Goal: Task Accomplishment & Management: Manage account settings

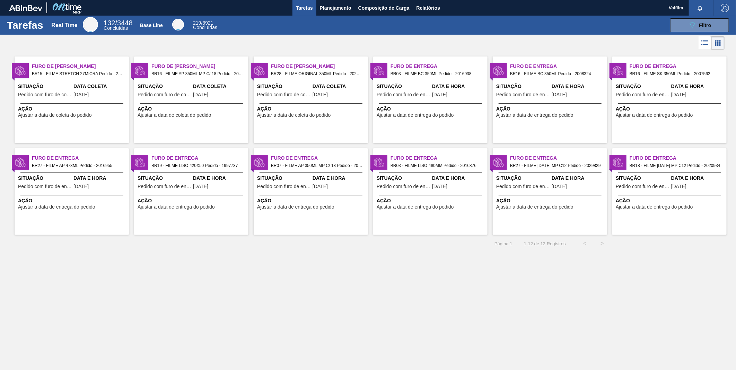
click at [188, 103] on div at bounding box center [191, 103] width 103 height 0
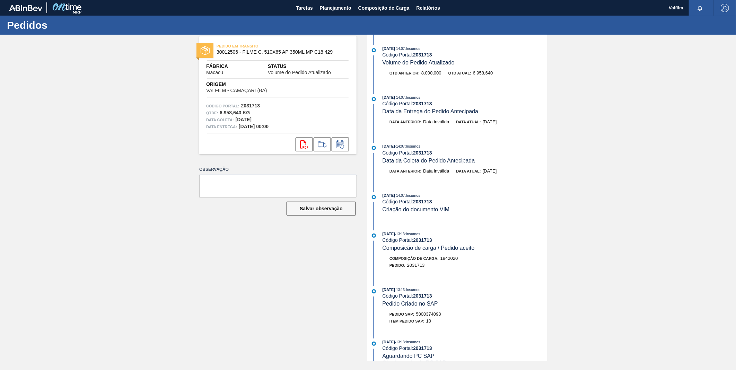
click at [296, 49] on span "PEDIDO EM TRÂNSITO" at bounding box center [265, 46] width 97 height 7
drag, startPoint x: 265, startPoint y: 54, endPoint x: 333, endPoint y: 54, distance: 67.9
click at [333, 54] on span "30012506 - FILME C. 510X65 AP 350ML MP C18 429" at bounding box center [280, 52] width 126 height 5
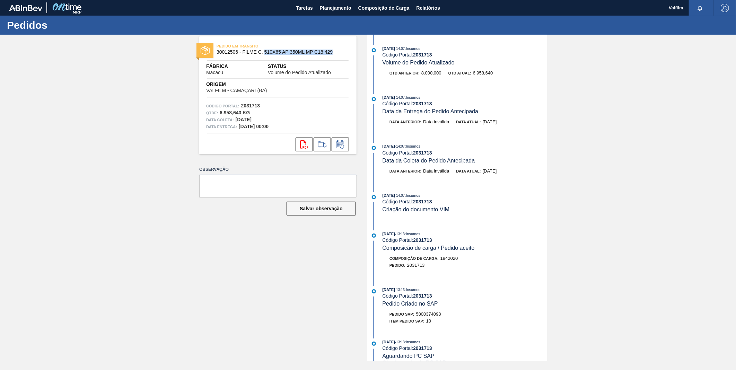
copy span "510X65 AP 350ML MP C18 429"
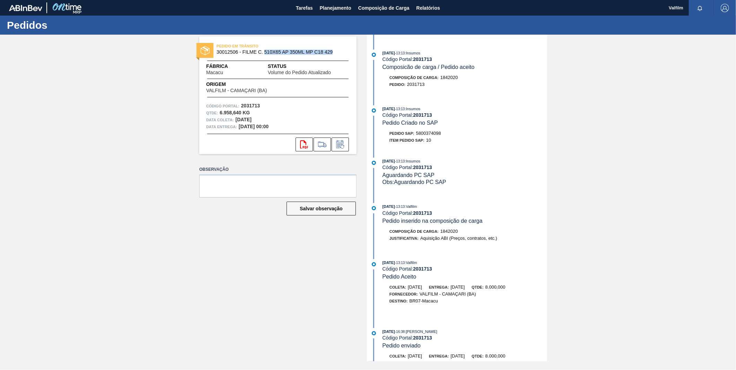
scroll to position [192, 0]
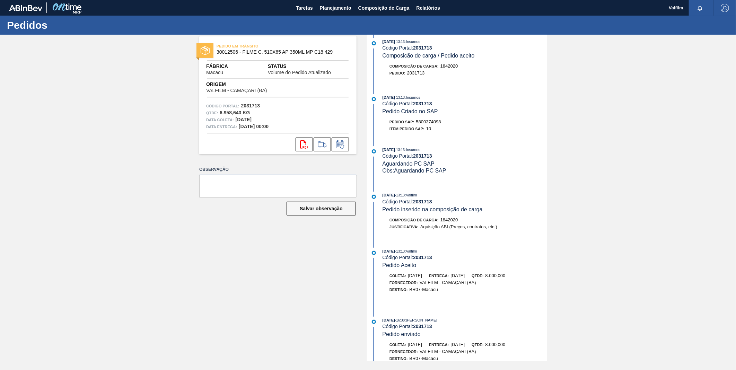
click at [602, 128] on div "PEDIDO EM TRÂNSITO 30012506 - FILME C. 510X65 AP 350ML MP C18 429 Fábrica Macac…" at bounding box center [368, 198] width 736 height 327
click at [303, 5] on span "Tarefas" at bounding box center [304, 8] width 17 height 8
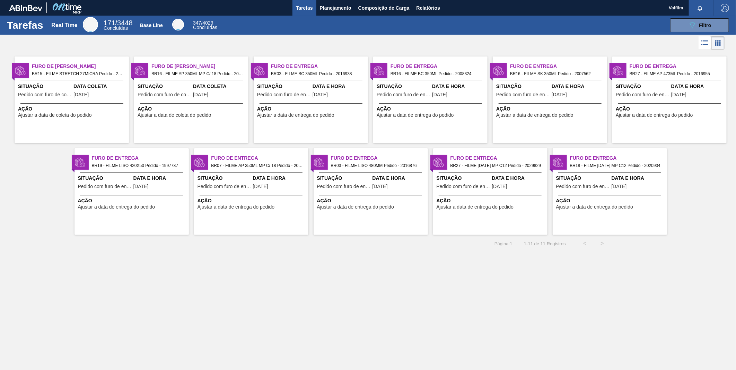
click at [386, 78] on div at bounding box center [379, 70] width 17 height 15
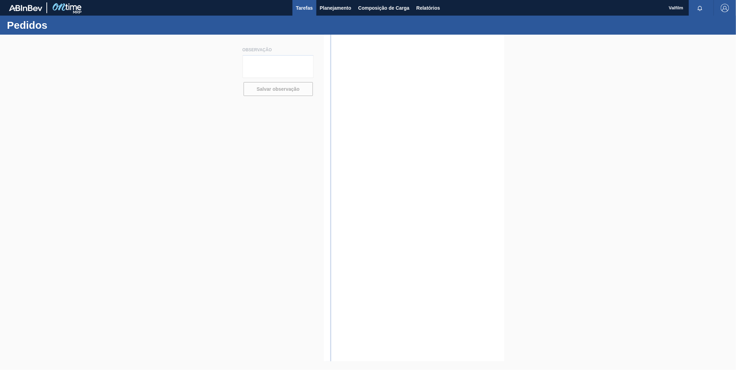
click at [302, 6] on span "Tarefas" at bounding box center [304, 8] width 17 height 8
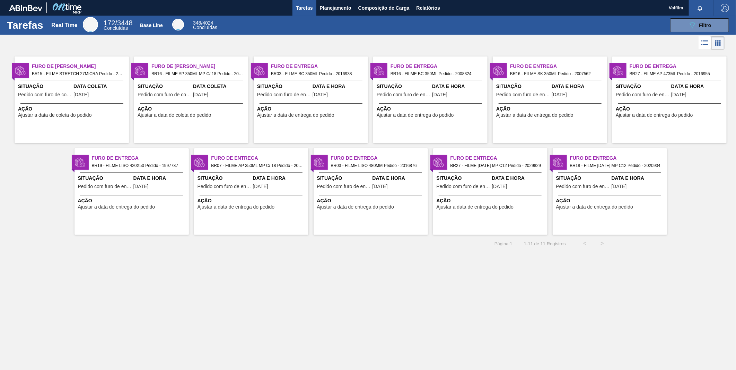
click at [202, 68] on span "Furo de Coleta" at bounding box center [199, 66] width 97 height 7
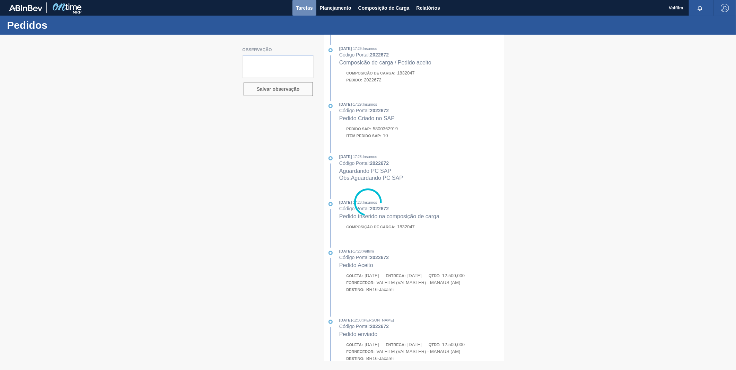
click at [311, 8] on span "Tarefas" at bounding box center [304, 8] width 17 height 8
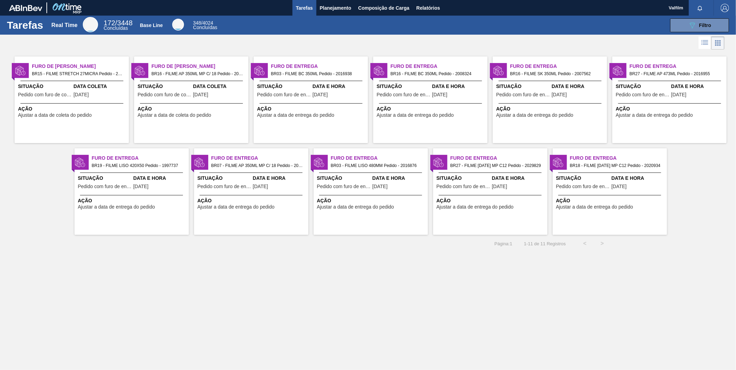
click at [300, 81] on div at bounding box center [311, 81] width 103 height 0
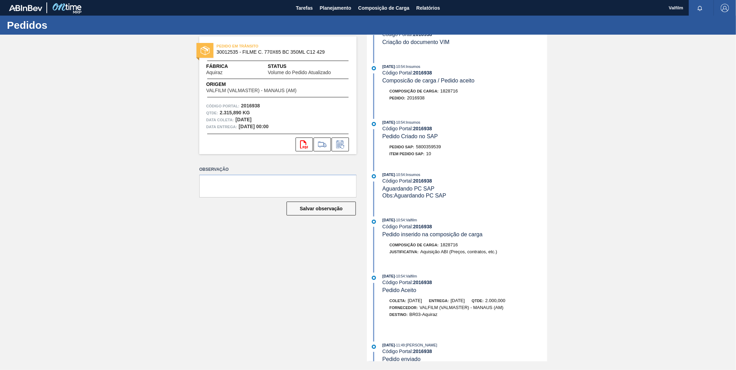
scroll to position [154, 0]
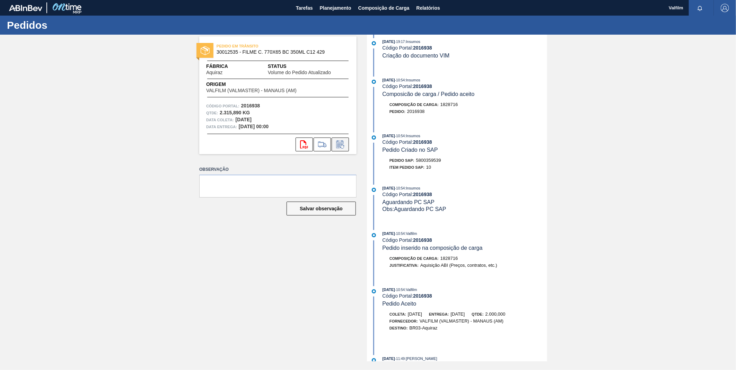
click at [346, 148] on icon at bounding box center [340, 144] width 11 height 8
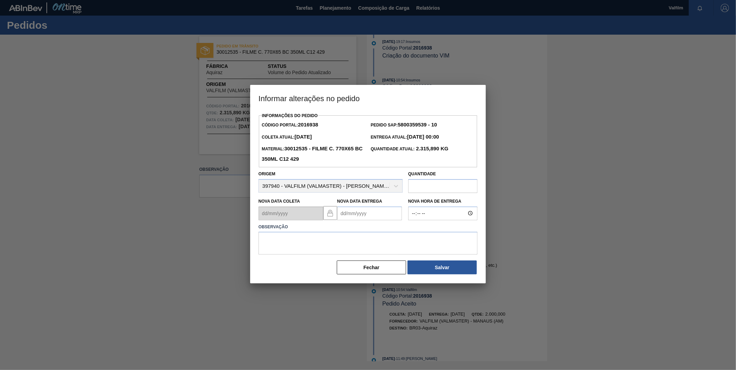
click at [363, 216] on Entrega2016938 "Nova Data Entrega" at bounding box center [369, 214] width 65 height 14
click at [415, 233] on button "Next Month" at bounding box center [415, 230] width 5 height 5
click at [342, 232] on button "Previous Month" at bounding box center [343, 230] width 5 height 5
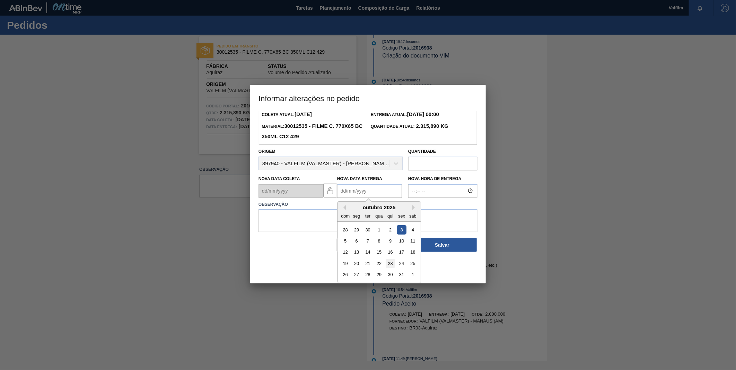
click at [393, 265] on div "23" at bounding box center [390, 263] width 9 height 9
type Entrega2016938 "23/10/2025"
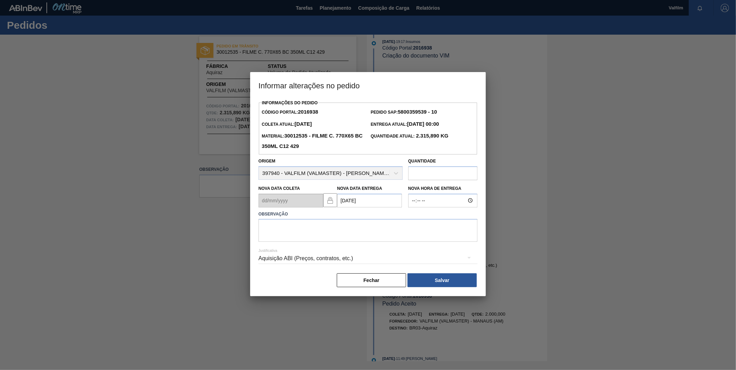
scroll to position [0, 0]
click at [374, 236] on textarea at bounding box center [368, 230] width 219 height 23
type textarea "data original"
click at [358, 260] on div "Aquisição ABI (Preços, contratos, etc.)" at bounding box center [368, 258] width 219 height 19
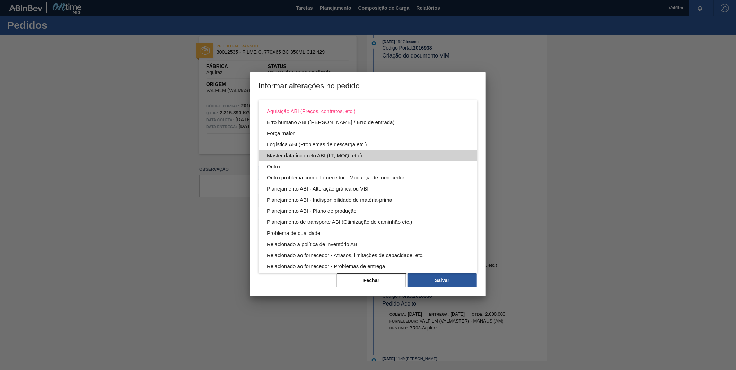
click at [290, 160] on div "Master data incorreto ABI (LT, MOQ, etc.)" at bounding box center [368, 155] width 202 height 11
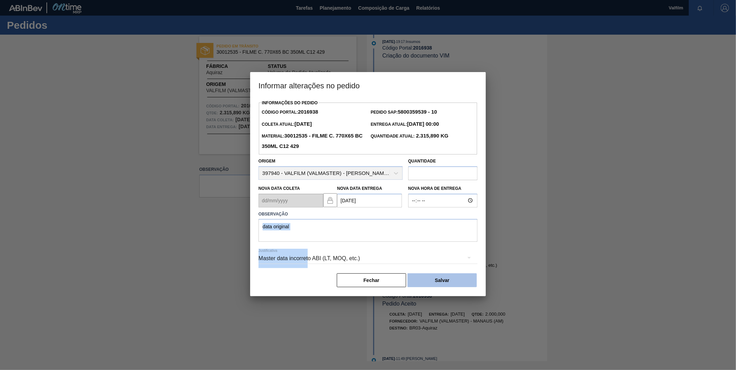
drag, startPoint x: 307, startPoint y: 255, endPoint x: 435, endPoint y: 282, distance: 130.7
click at [368, 223] on div "Informações do Pedido Código Portal: 2016938 Pedido SAP: 5800359539 - 10 Coleta…" at bounding box center [368, 193] width 219 height 190
click at [454, 281] on button "Salvar" at bounding box center [442, 281] width 69 height 14
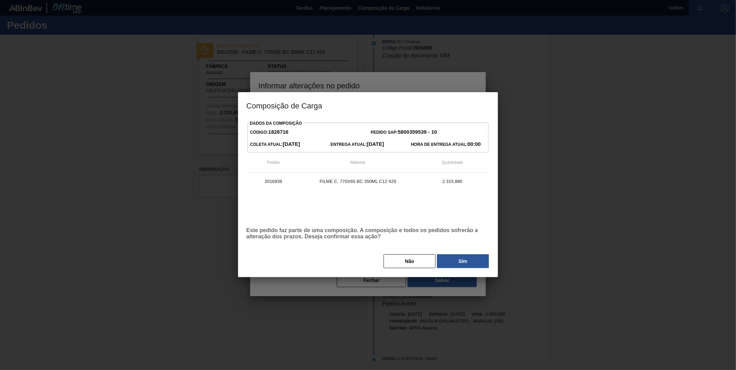
click at [448, 281] on div at bounding box center [368, 185] width 736 height 370
click at [451, 268] on button "Sim" at bounding box center [463, 261] width 52 height 14
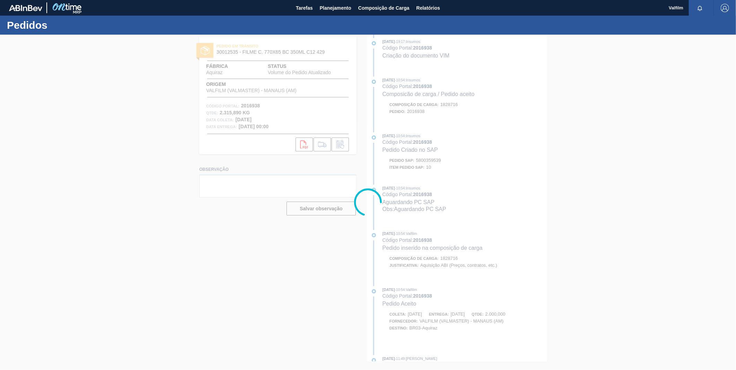
scroll to position [217, 0]
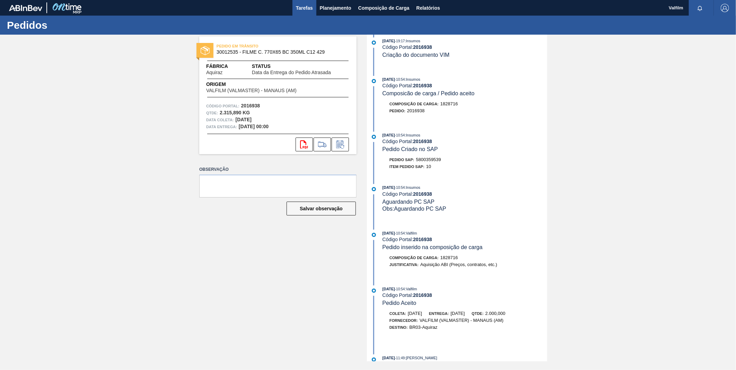
click at [307, 5] on span "Tarefas" at bounding box center [304, 8] width 17 height 8
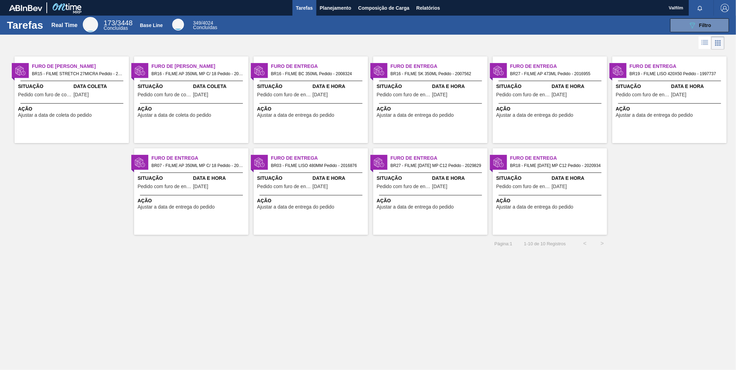
click at [337, 92] on div "Data e Hora 02/10/2025" at bounding box center [340, 91] width 54 height 17
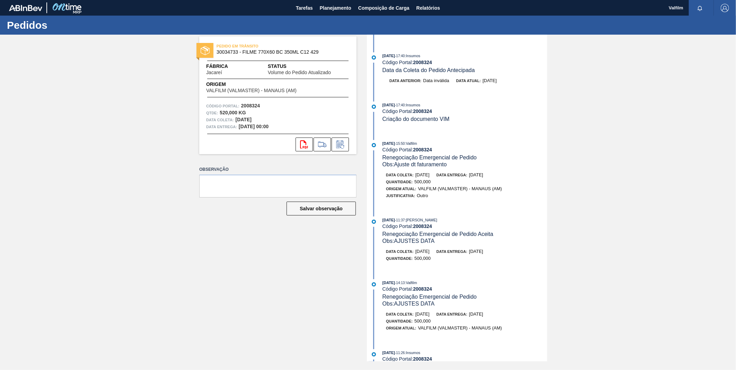
scroll to position [77, 0]
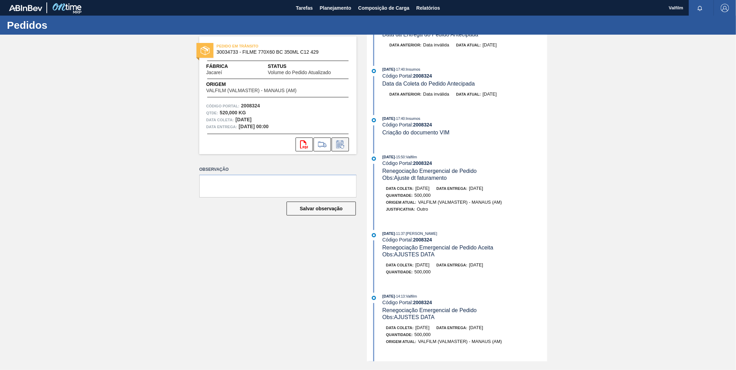
click at [344, 143] on icon at bounding box center [340, 144] width 11 height 8
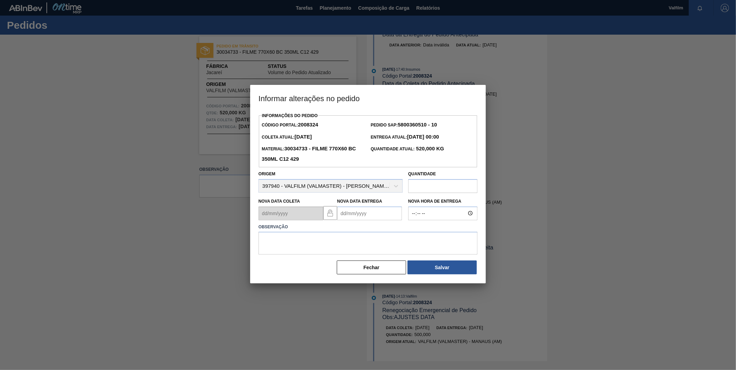
click at [380, 220] on Entrega2008324 "Nova Data Entrega" at bounding box center [369, 214] width 65 height 14
type Entrega2008324 "10/10/2025"
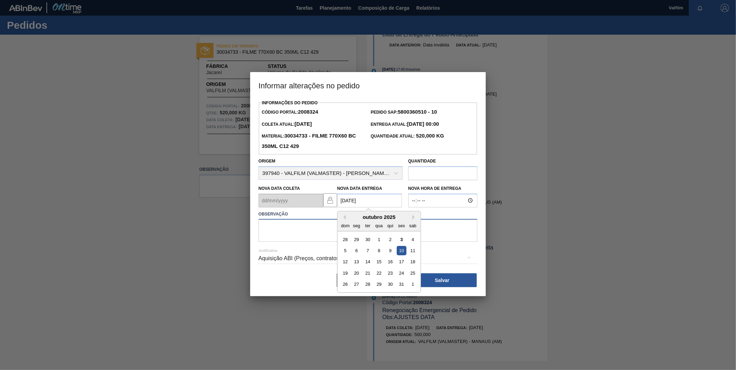
click at [301, 224] on textarea at bounding box center [368, 230] width 219 height 23
type textarea "data original"
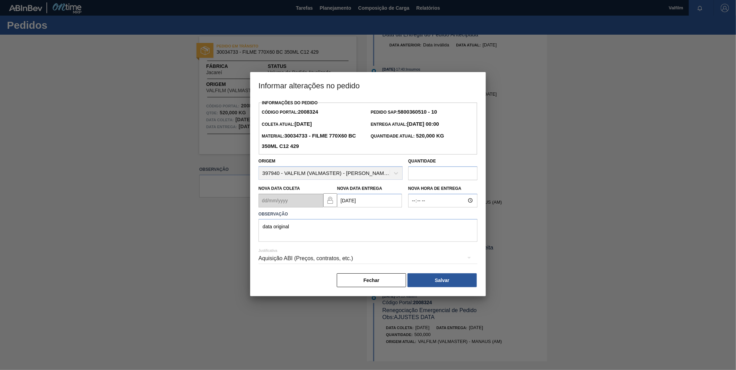
click at [321, 261] on div "Aquisição ABI (Preços, contratos, etc.)" at bounding box center [368, 258] width 219 height 19
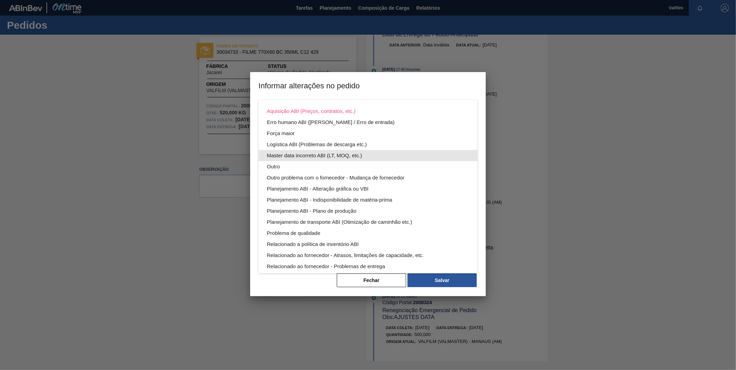
drag, startPoint x: 304, startPoint y: 153, endPoint x: 309, endPoint y: 153, distance: 4.5
click at [305, 153] on div "Master data incorreto ABI (LT, MOQ, etc.)" at bounding box center [368, 155] width 202 height 11
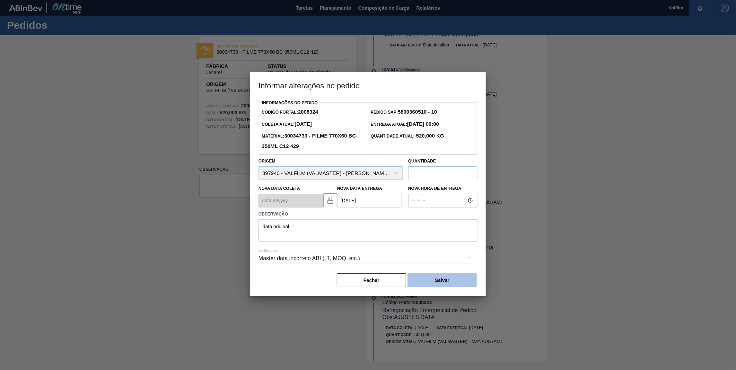
click at [445, 283] on button "Salvar" at bounding box center [442, 281] width 69 height 14
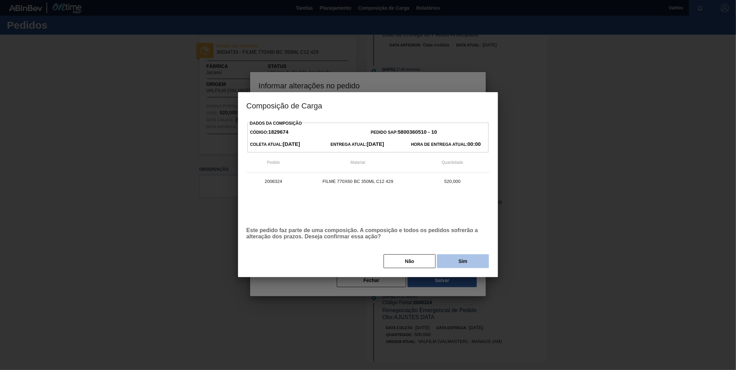
click at [446, 265] on button "Sim" at bounding box center [463, 261] width 52 height 14
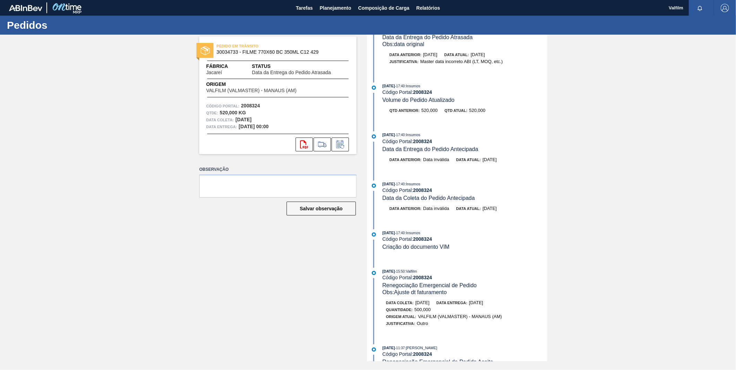
scroll to position [0, 0]
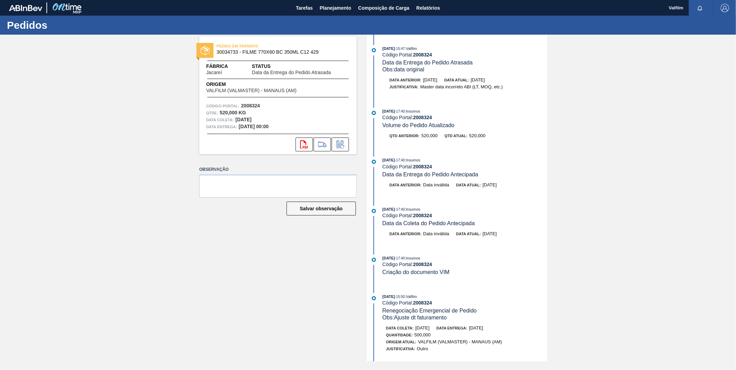
click at [425, 54] on strong "2008324" at bounding box center [422, 55] width 19 height 6
copy strong "2008324"
click at [310, 7] on span "Tarefas" at bounding box center [304, 8] width 17 height 8
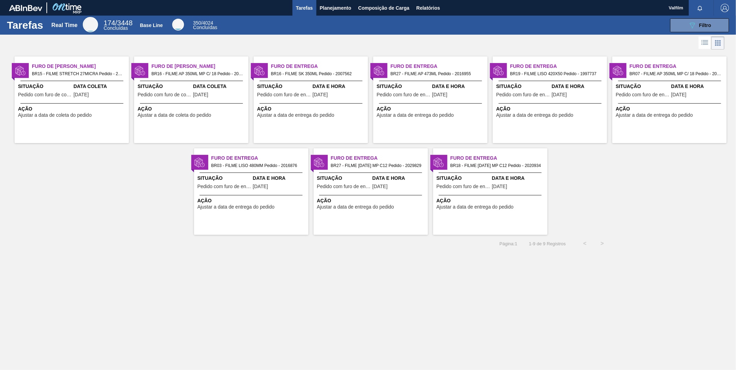
click at [454, 79] on div "Furo de Entrega BR27 - FILME AP 473ML Pedido - 2016955 Situação Pedido com furo…" at bounding box center [430, 100] width 114 height 87
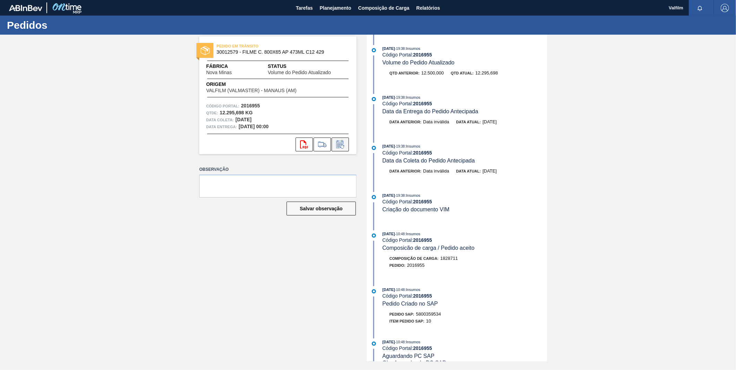
click at [343, 146] on icon at bounding box center [340, 144] width 11 height 8
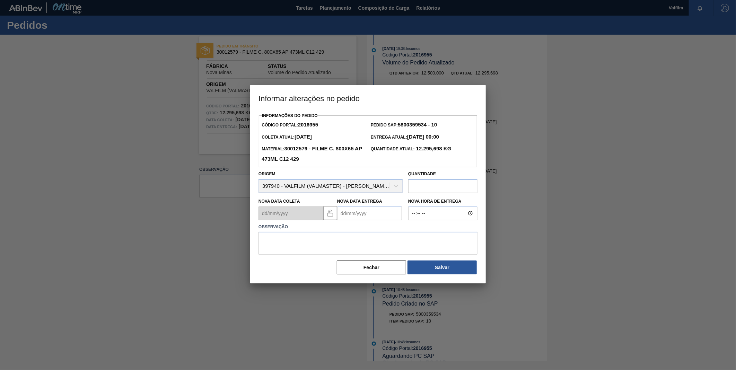
click at [365, 218] on Entrega2016955 "Nova Data Entrega" at bounding box center [369, 214] width 65 height 14
click at [414, 232] on button "Next Month" at bounding box center [415, 230] width 5 height 5
click at [362, 265] on div "2 3 4 5 6 7 8" at bounding box center [379, 263] width 79 height 11
click at [355, 265] on div "3" at bounding box center [356, 263] width 9 height 9
type Entrega2016955 "03/11/2025"
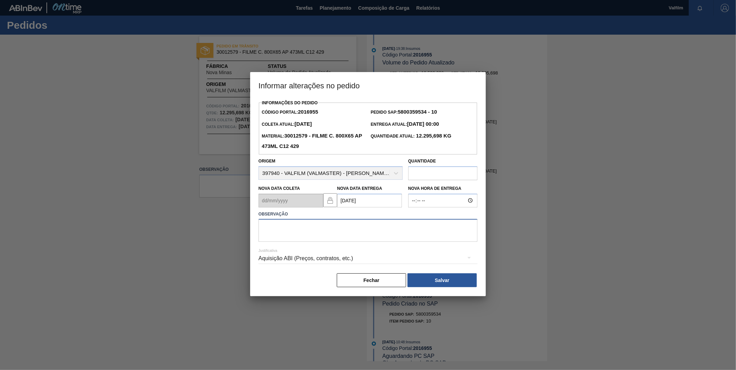
click at [345, 241] on textarea at bounding box center [368, 230] width 219 height 23
type textarea "data original"
click at [357, 264] on div "Aquisição ABI (Preços, contratos, etc.)" at bounding box center [368, 258] width 219 height 19
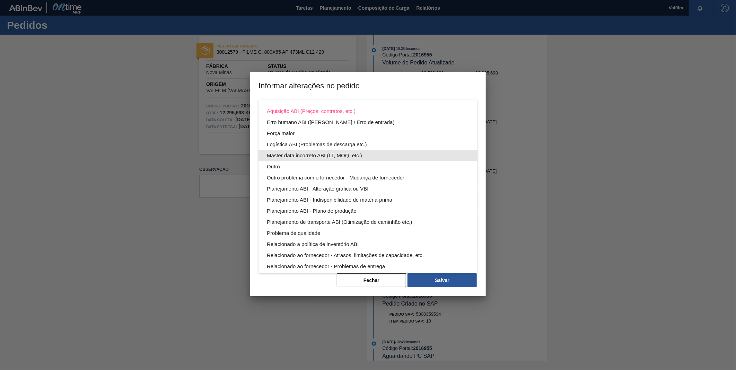
click at [292, 155] on div "Master data incorreto ABI (LT, MOQ, etc.)" at bounding box center [368, 155] width 202 height 11
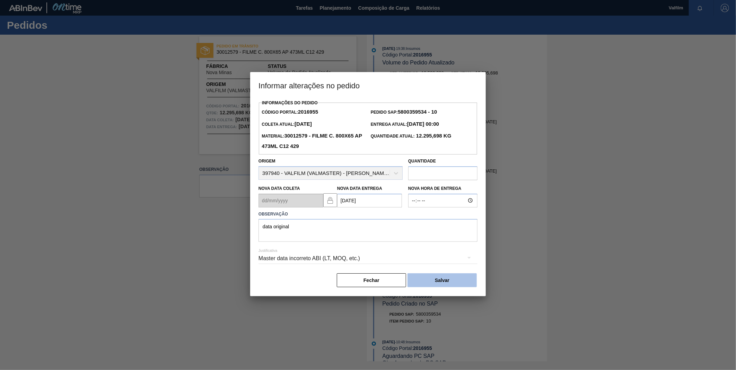
click at [458, 276] on button "Salvar" at bounding box center [442, 281] width 69 height 14
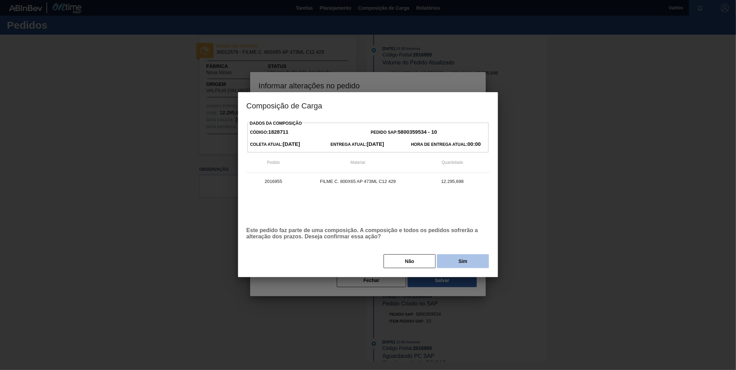
click at [463, 261] on button "Sim" at bounding box center [463, 261] width 52 height 14
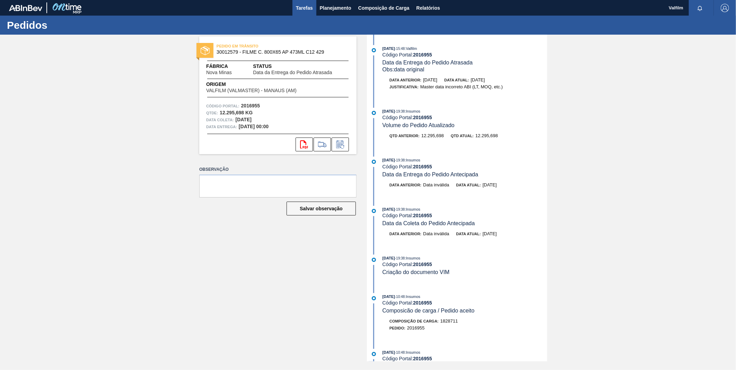
click at [311, 6] on span "Tarefas" at bounding box center [304, 8] width 17 height 8
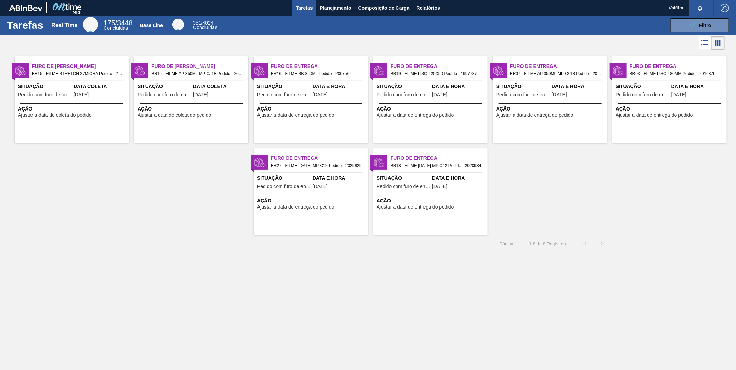
click at [311, 84] on div "Situação Pedido com furo de entrega Data e Hora 30/09/2025" at bounding box center [311, 91] width 114 height 17
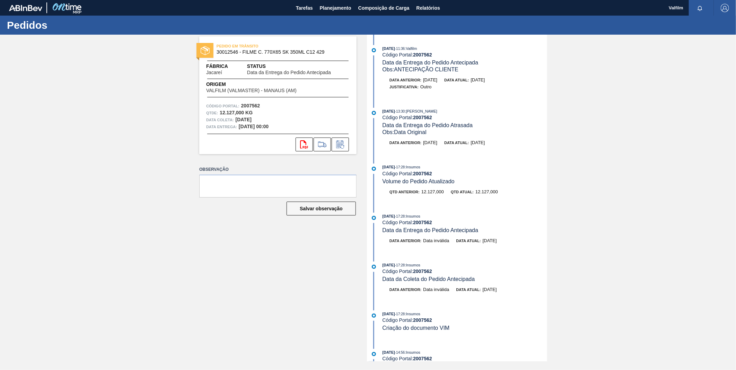
click at [426, 55] on strong "2007562" at bounding box center [422, 55] width 19 height 6
copy strong "2007562"
click at [336, 145] on icon at bounding box center [340, 144] width 11 height 8
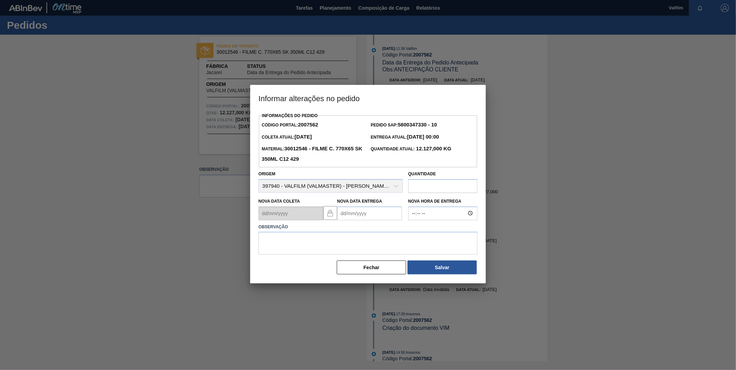
click at [361, 219] on Entrega2007562 "Nova Data Entrega" at bounding box center [369, 214] width 65 height 14
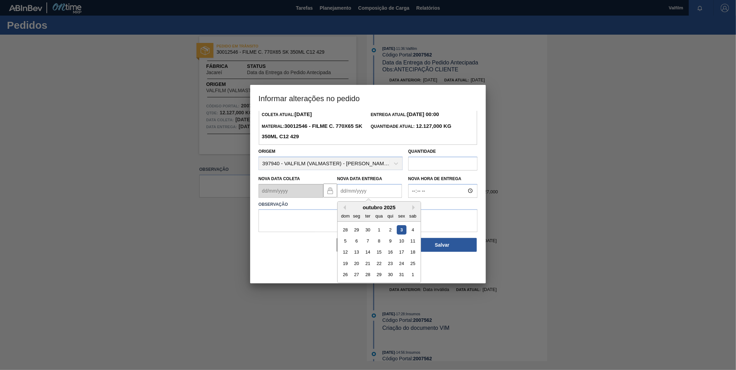
click at [403, 278] on div "31" at bounding box center [401, 274] width 9 height 9
type Entrega2007562 "31/10/2025"
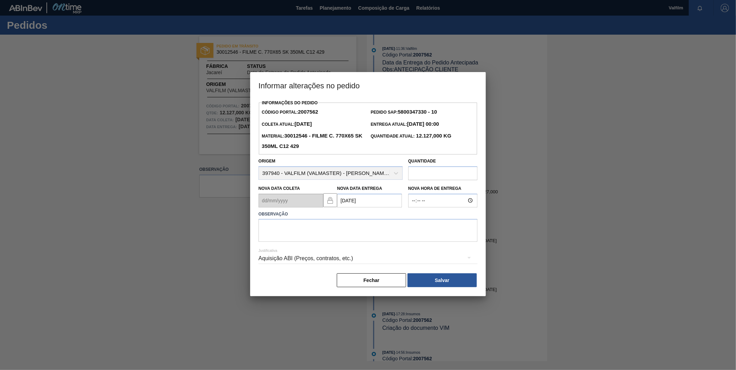
scroll to position [0, 0]
click at [396, 238] on textarea at bounding box center [368, 230] width 219 height 23
type textarea "PEDIDO ENTREGUE DIA 30/09 - ALTERAR STATUS"
click at [356, 261] on div "Aquisição ABI (Preços, contratos, etc.)" at bounding box center [368, 258] width 219 height 19
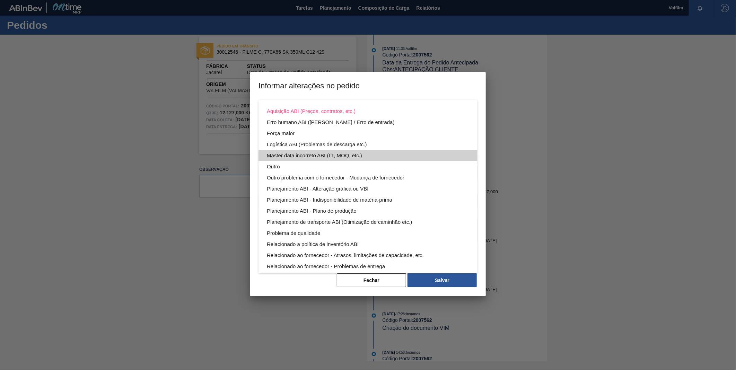
click at [338, 152] on div "Master data incorreto ABI (LT, MOQ, etc.)" at bounding box center [368, 155] width 202 height 11
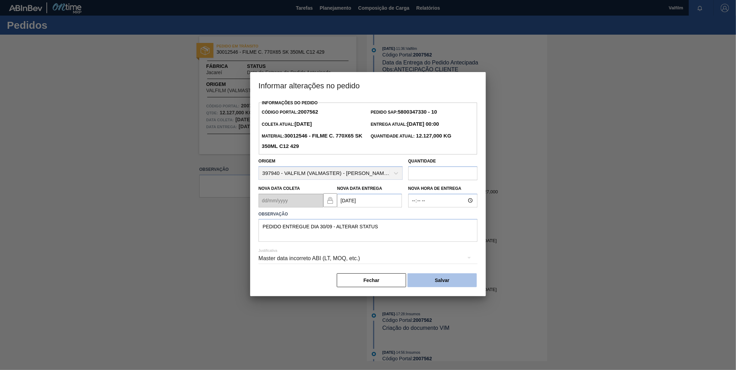
click at [449, 281] on button "Salvar" at bounding box center [442, 281] width 69 height 14
click at [449, 279] on button "Salvar" at bounding box center [442, 281] width 69 height 14
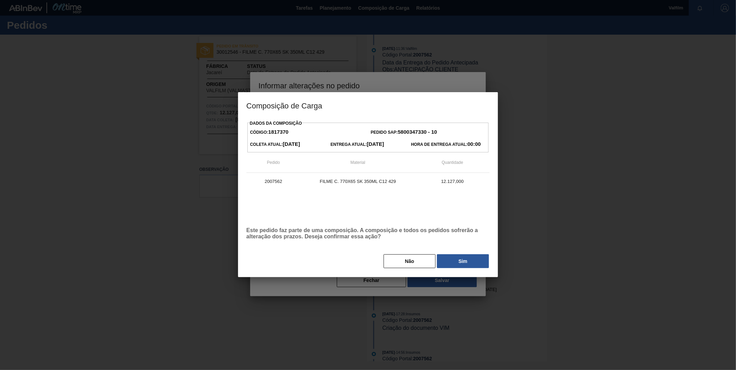
click at [454, 0] on body "Tarefas Planejamento Composição de Carga Relatórios Valfilm Marcar todas como l…" at bounding box center [368, 0] width 736 height 0
click at [459, 262] on button "Sim" at bounding box center [463, 261] width 52 height 14
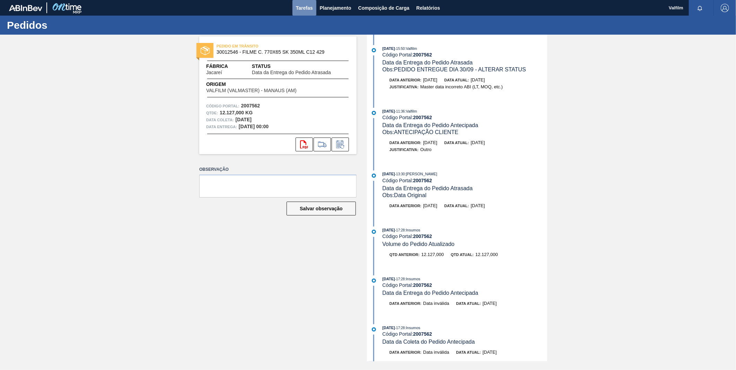
click at [306, 7] on span "Tarefas" at bounding box center [304, 8] width 17 height 8
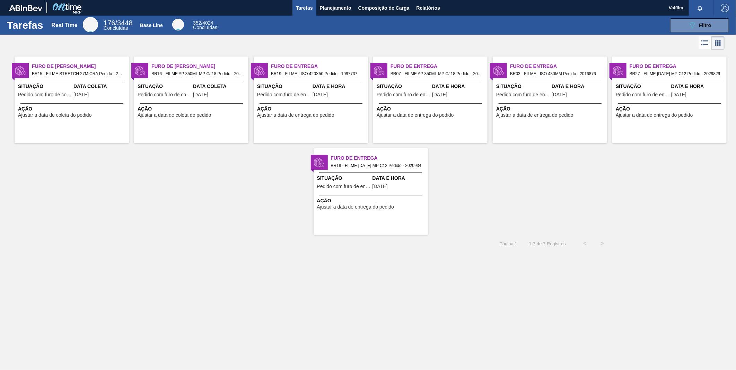
click at [323, 98] on div "Data e Hora 02/10/2025" at bounding box center [340, 91] width 54 height 17
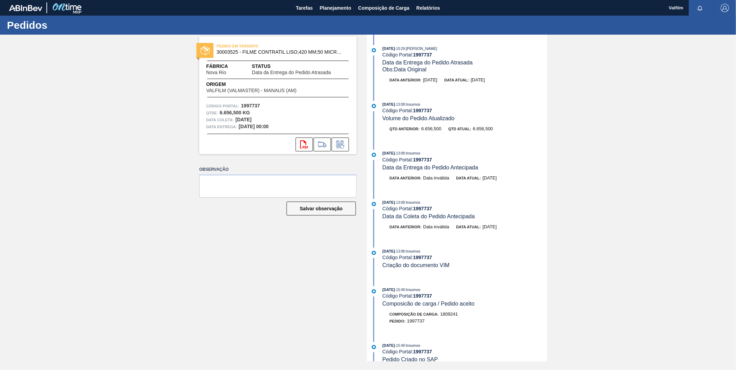
click at [426, 54] on strong "1997737" at bounding box center [422, 55] width 19 height 6
copy strong "1997737"
click at [342, 146] on icon at bounding box center [340, 144] width 11 height 8
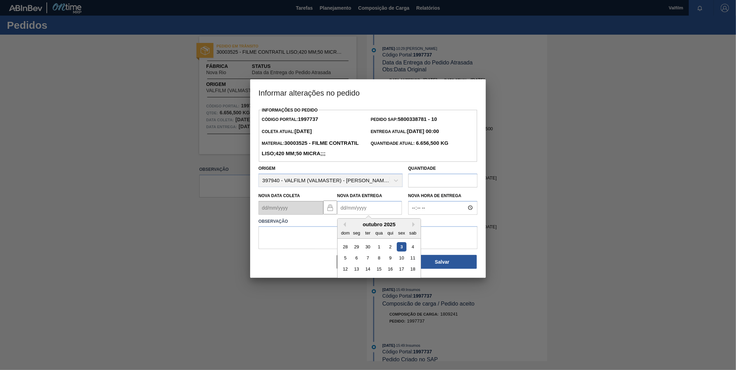
click at [377, 215] on Entrega1997737 "Nova Data Entrega" at bounding box center [369, 208] width 65 height 14
click at [401, 251] on div "3" at bounding box center [401, 246] width 9 height 9
type Entrega1997737 "03/10/2025"
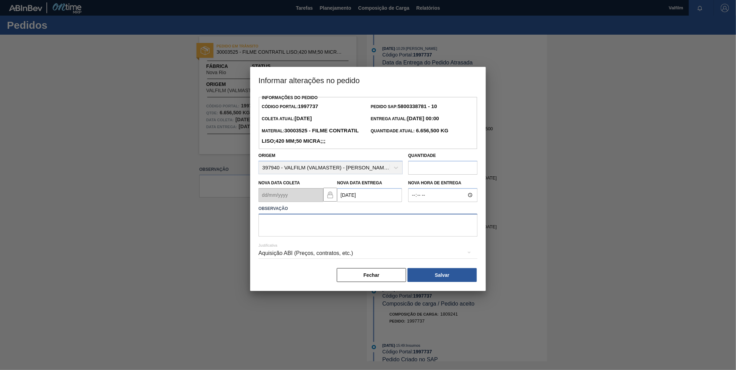
click at [386, 237] on textarea at bounding box center [368, 225] width 219 height 23
click at [346, 263] on div "Aquisição ABI (Preços, contratos, etc.)" at bounding box center [368, 253] width 219 height 19
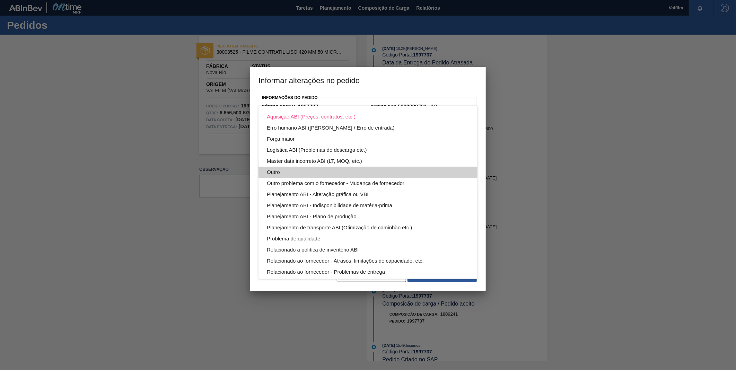
click at [288, 171] on div "Outro" at bounding box center [368, 172] width 202 height 11
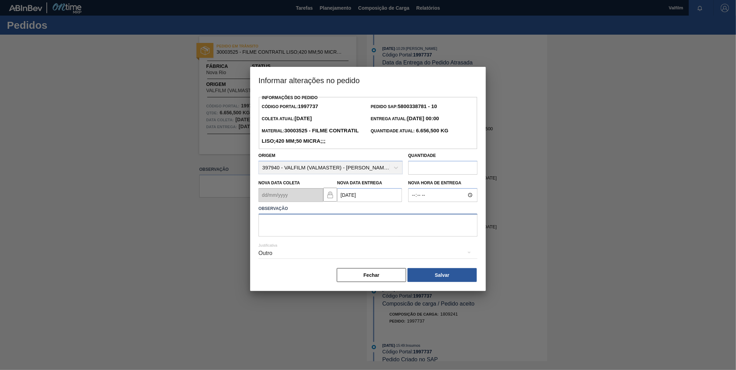
click at [304, 236] on textarea at bounding box center [368, 225] width 219 height 23
type textarea "Ajuste data"
drag, startPoint x: 453, startPoint y: 281, endPoint x: 457, endPoint y: 281, distance: 3.8
click at [452, 281] on button "Salvar" at bounding box center [442, 275] width 69 height 14
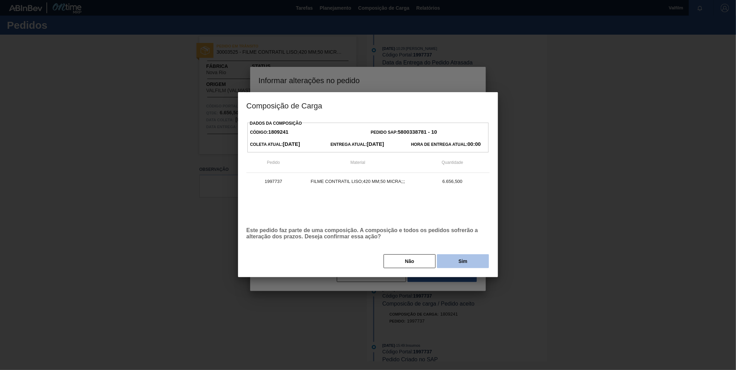
click at [469, 266] on button "Sim" at bounding box center [463, 261] width 52 height 14
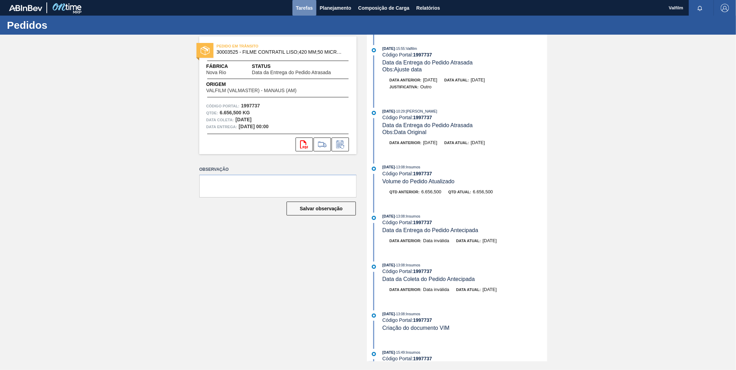
click at [309, 6] on span "Tarefas" at bounding box center [304, 8] width 17 height 8
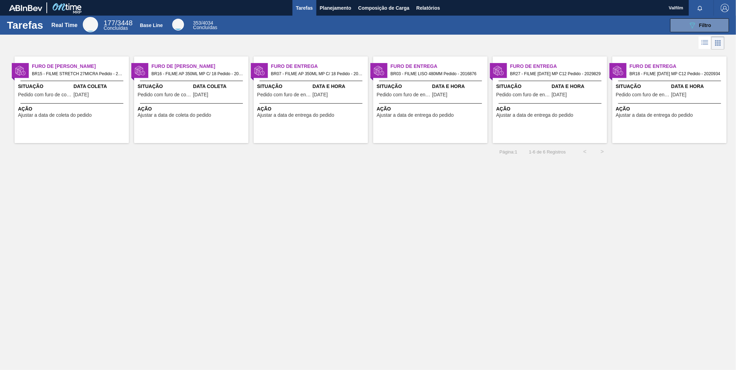
click at [305, 91] on div "Situação Pedido com furo de entrega" at bounding box center [284, 91] width 54 height 17
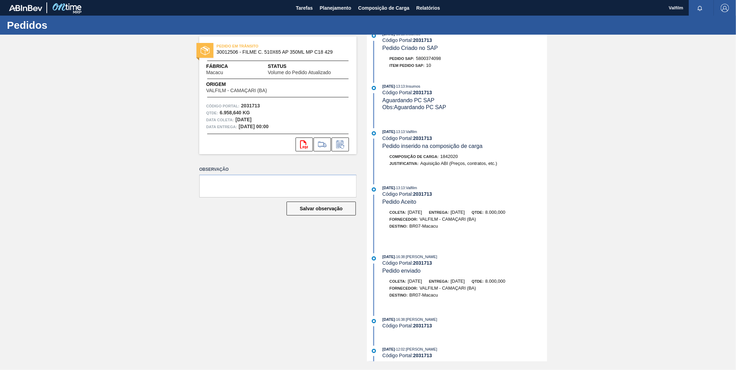
scroll to position [308, 0]
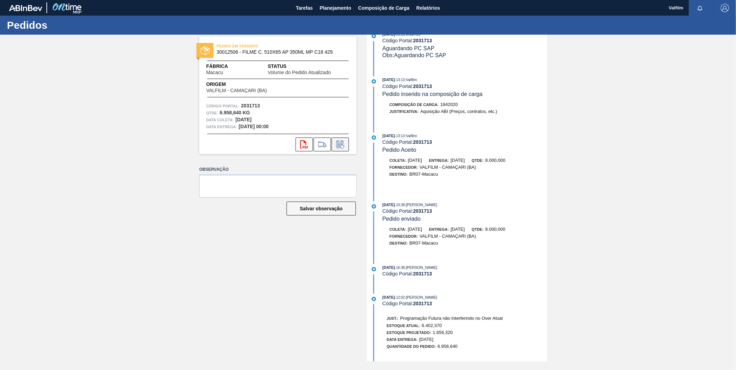
click at [340, 144] on icon at bounding box center [340, 144] width 11 height 8
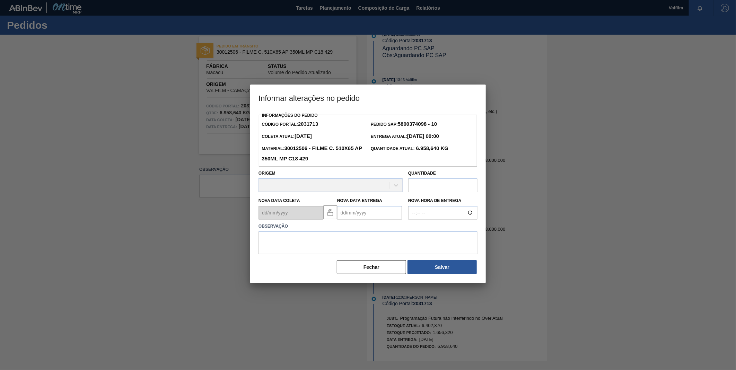
click at [359, 216] on Entrega2031713 "Nova Data Entrega" at bounding box center [369, 213] width 65 height 14
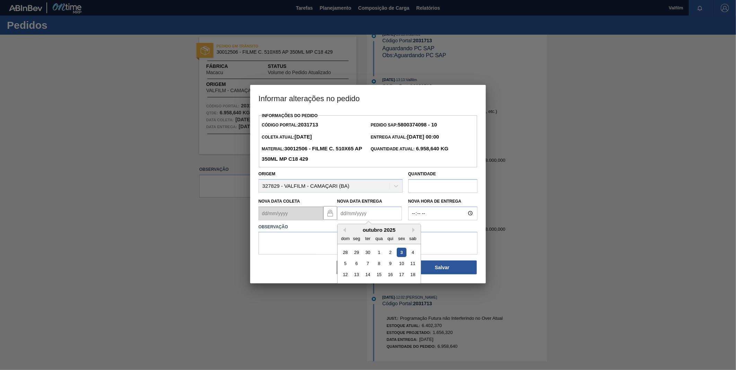
click at [405, 252] on div "3" at bounding box center [401, 252] width 9 height 9
type Entrega2031713 "03/10/2025"
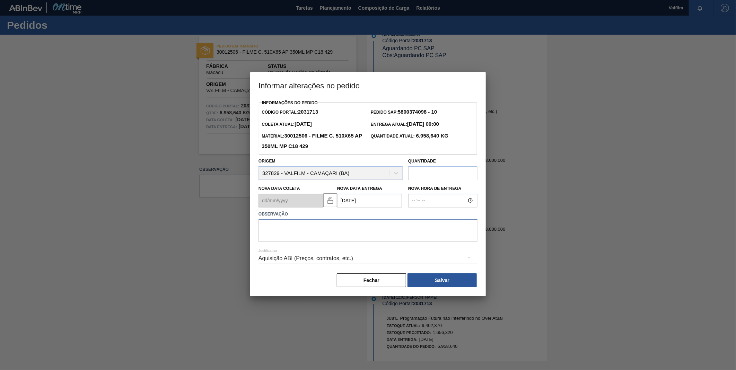
click at [386, 233] on textarea at bounding box center [368, 230] width 219 height 23
type textarea "NA PORTARIA AGUARDANDO DESCARGA"
click at [390, 258] on div "Aquisição ABI (Preços, contratos, etc.)" at bounding box center [368, 258] width 219 height 19
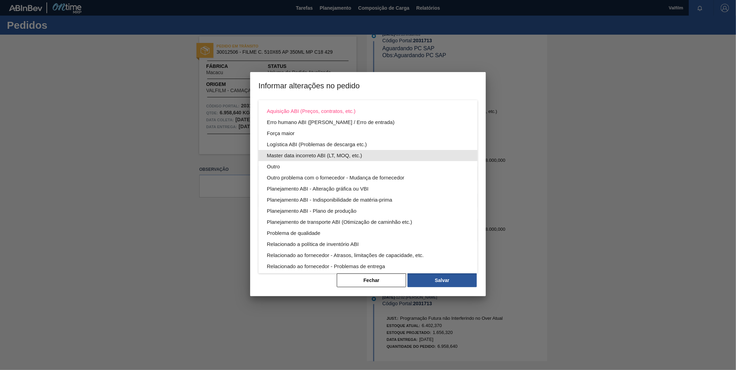
click at [333, 158] on div "Master data incorreto ABI (LT, MOQ, etc.)" at bounding box center [368, 155] width 202 height 11
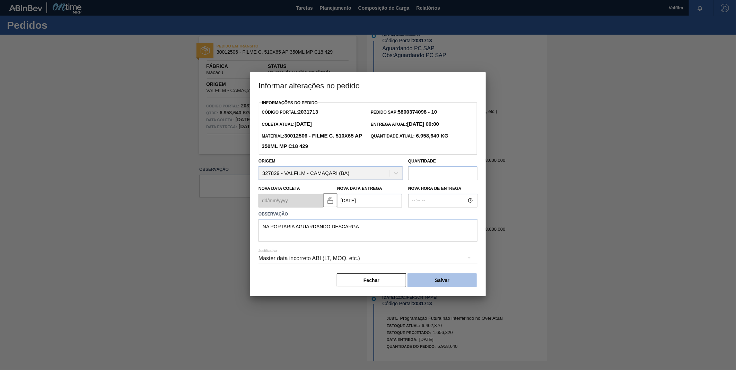
click at [453, 284] on button "Salvar" at bounding box center [442, 281] width 69 height 14
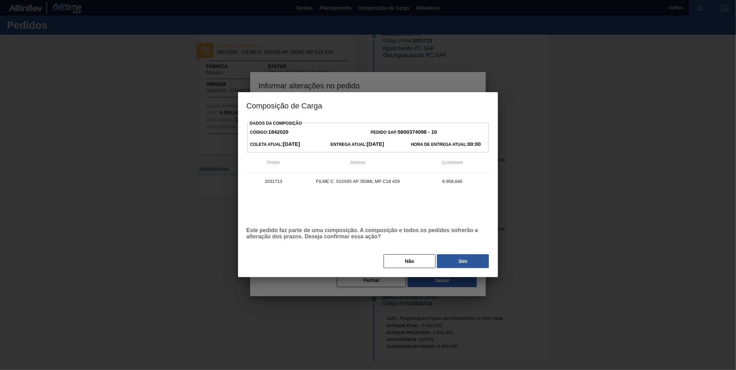
click at [462, 261] on button "Sim" at bounding box center [463, 261] width 52 height 14
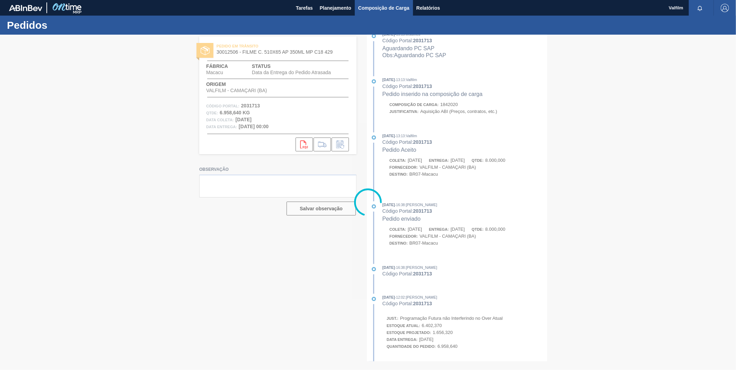
scroll to position [372, 0]
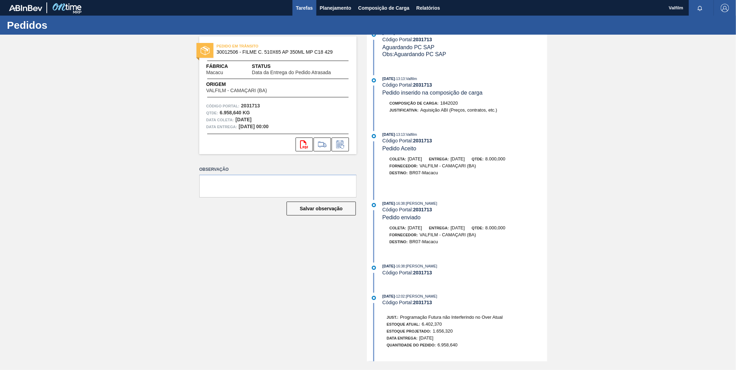
click at [305, 7] on span "Tarefas" at bounding box center [304, 8] width 17 height 8
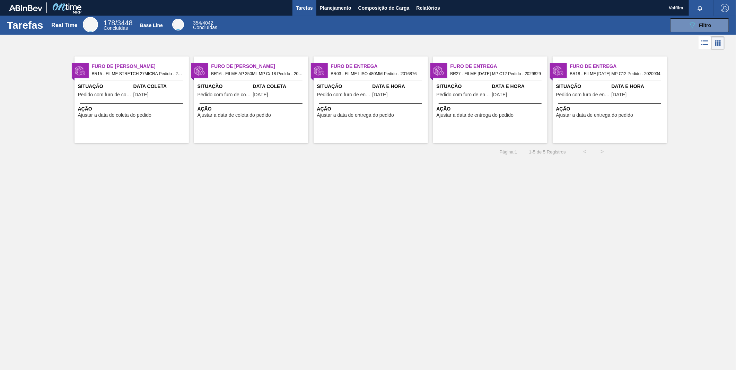
click at [383, 93] on span "02/10/2025" at bounding box center [380, 94] width 15 height 5
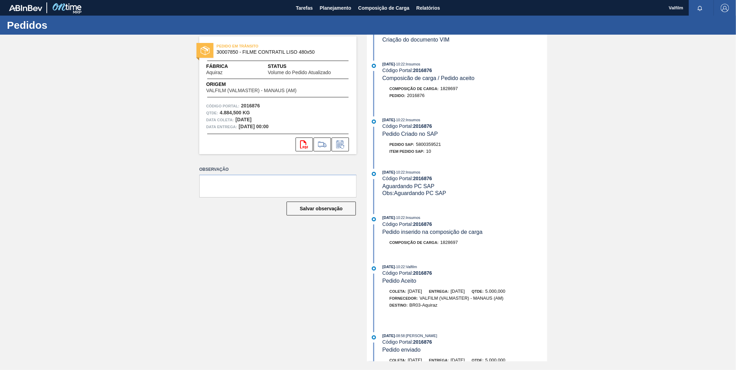
scroll to position [192, 0]
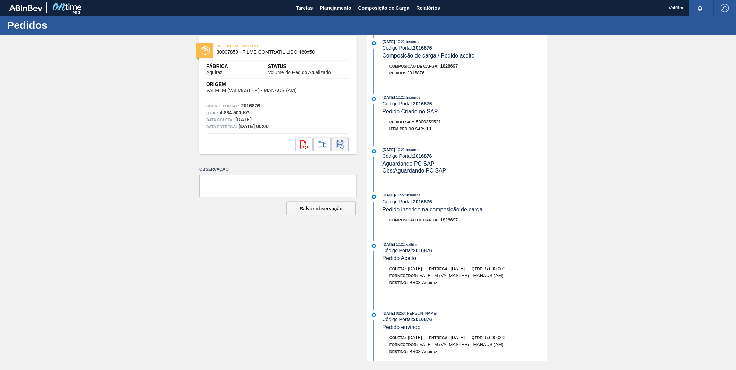
click at [345, 147] on icon at bounding box center [340, 144] width 11 height 8
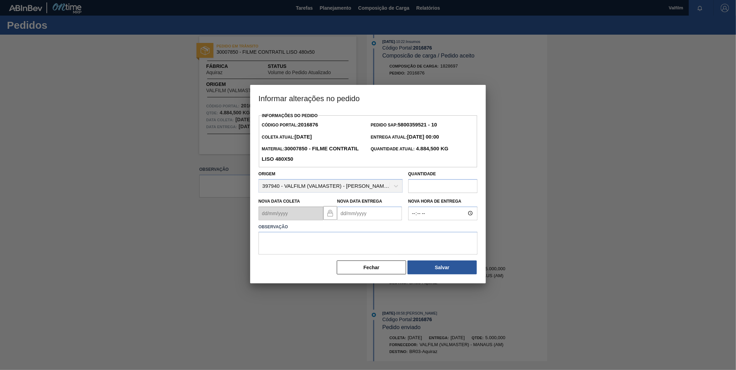
click at [370, 217] on Entrega2016876 "Nova Data Entrega" at bounding box center [369, 214] width 65 height 14
click at [414, 231] on button "Next Month" at bounding box center [415, 230] width 5 height 5
click at [357, 266] on div "3" at bounding box center [356, 263] width 9 height 9
type Entrega2016876 "03/11/2025"
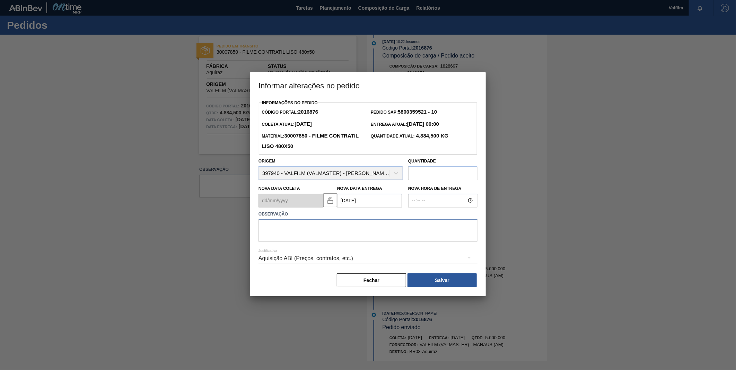
click at [364, 236] on textarea at bounding box center [368, 230] width 219 height 23
type textarea "DATA ORIGINAL"
click at [293, 263] on div "Aquisição ABI (Preços, contratos, etc.)" at bounding box center [368, 258] width 219 height 19
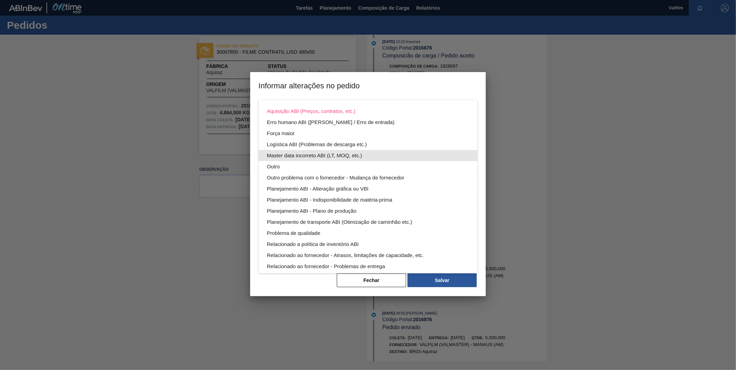
drag, startPoint x: 299, startPoint y: 152, endPoint x: 334, endPoint y: 162, distance: 36.9
click at [299, 153] on div "Master data incorreto ABI (LT, MOQ, etc.)" at bounding box center [368, 155] width 202 height 11
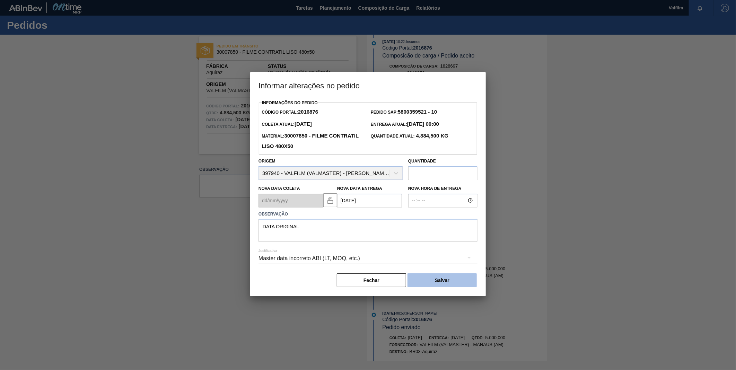
click at [450, 280] on button "Salvar" at bounding box center [442, 281] width 69 height 14
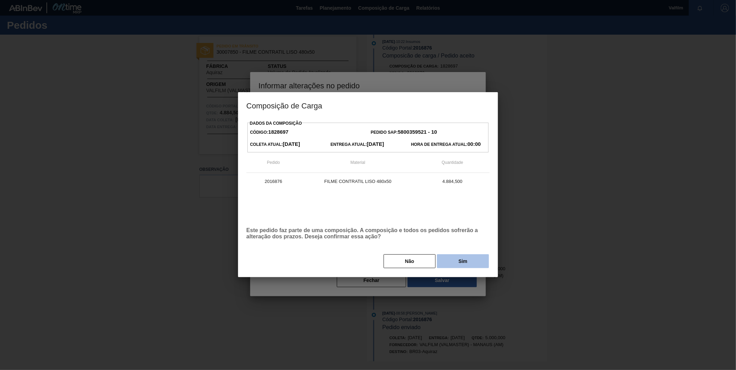
click at [459, 267] on button "Sim" at bounding box center [463, 261] width 52 height 14
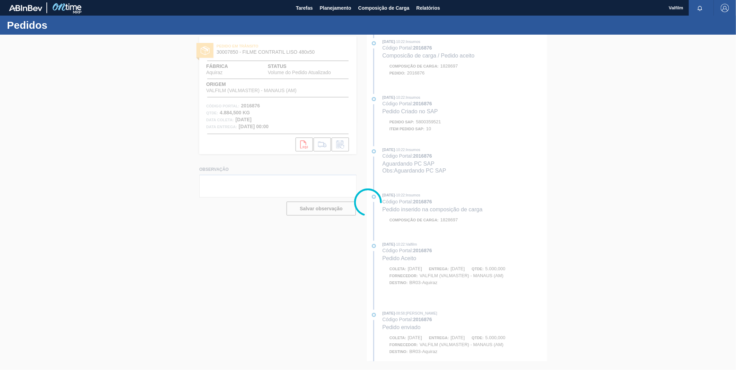
scroll to position [257, 0]
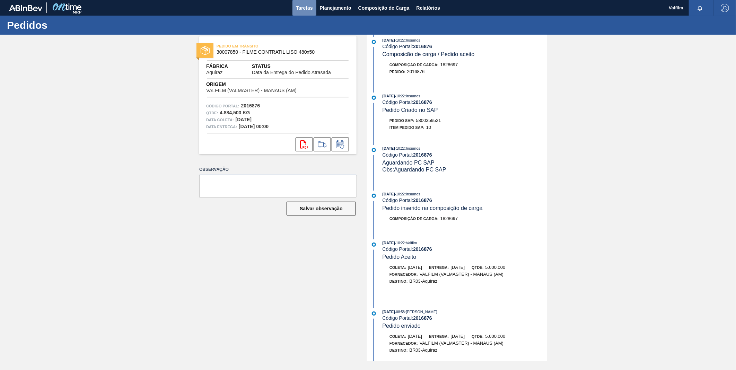
click at [305, 8] on span "Tarefas" at bounding box center [304, 8] width 17 height 8
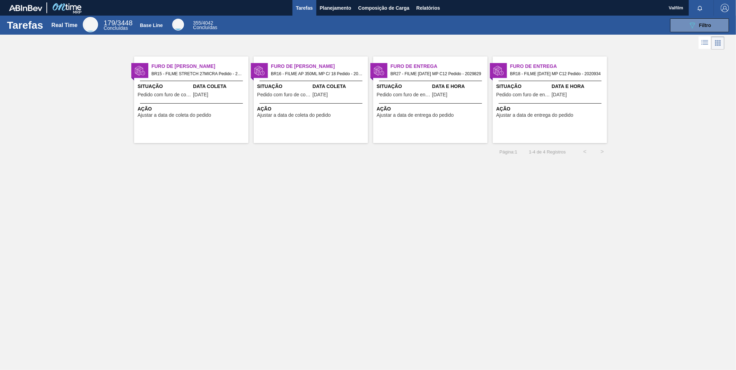
click at [407, 75] on span "BR27 - FILME BC 473 MP C12 Pedido - 2029829" at bounding box center [437, 74] width 92 height 8
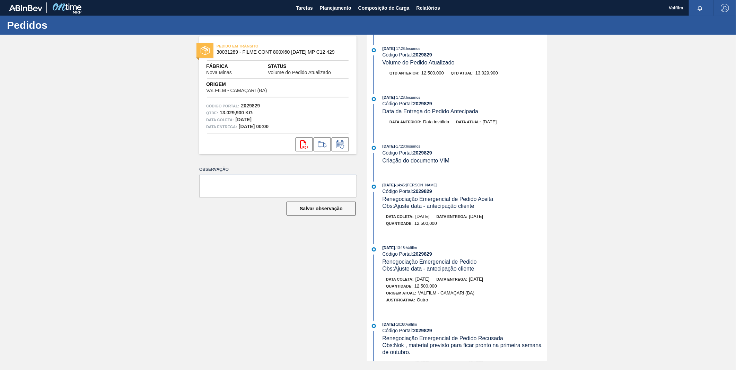
click at [424, 56] on strong "2029829" at bounding box center [422, 55] width 19 height 6
copy strong "2029829"
click at [344, 144] on icon at bounding box center [340, 144] width 11 height 8
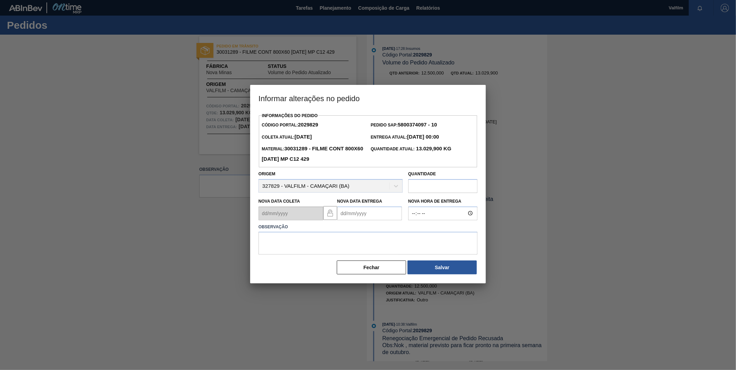
click at [365, 219] on Entrega2029829 "Nova Data Entrega" at bounding box center [369, 214] width 65 height 14
type Entrega2029829 "03/10/2025"
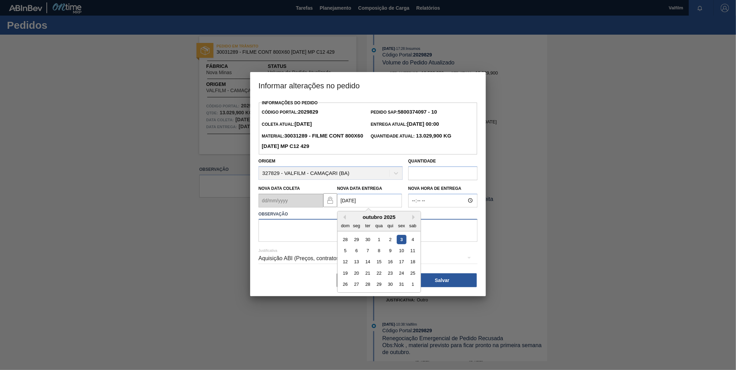
click at [313, 227] on textarea at bounding box center [368, 230] width 219 height 23
type textarea "data original"
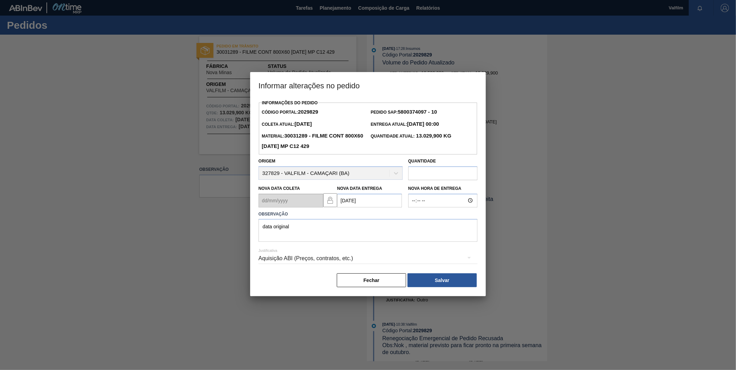
click at [297, 261] on div "Aquisição ABI (Preços, contratos, etc.)" at bounding box center [368, 258] width 219 height 19
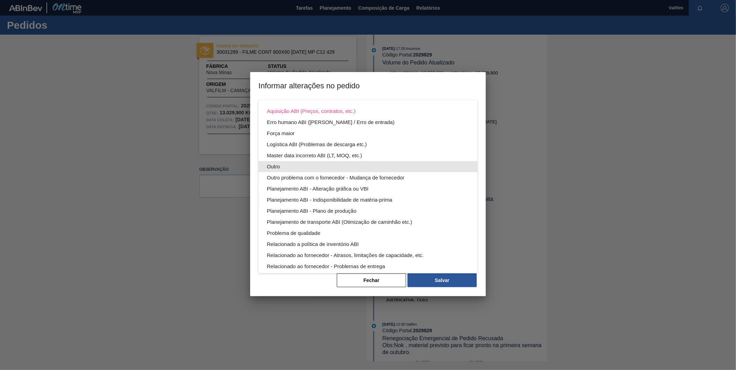
click at [281, 168] on div "Outro" at bounding box center [368, 166] width 202 height 11
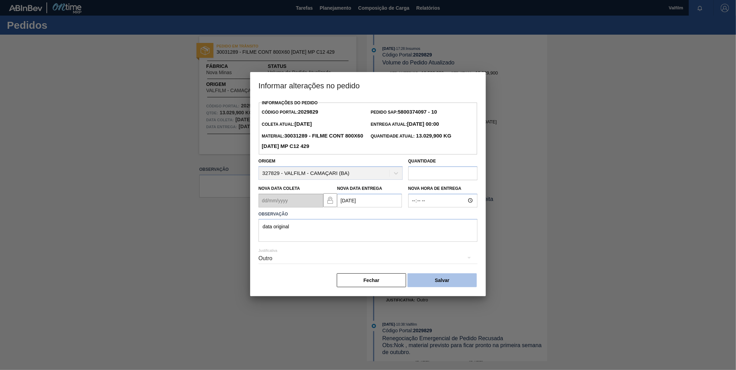
click at [447, 281] on button "Salvar" at bounding box center [442, 281] width 69 height 14
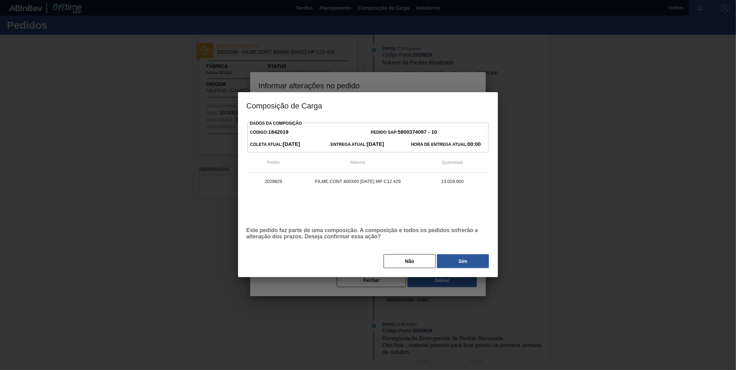
click at [460, 266] on button "Sim" at bounding box center [463, 261] width 52 height 14
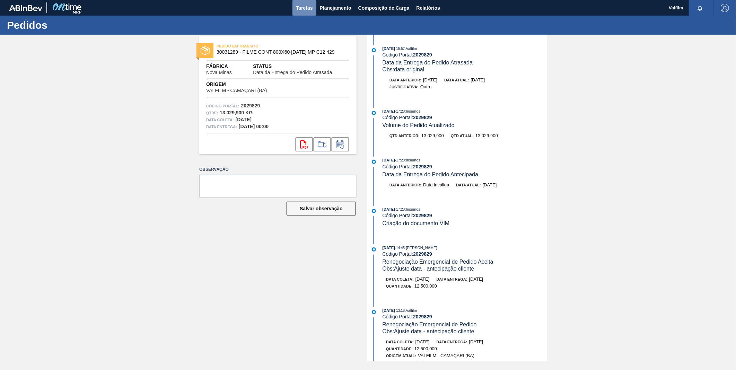
click at [309, 6] on span "Tarefas" at bounding box center [304, 8] width 17 height 8
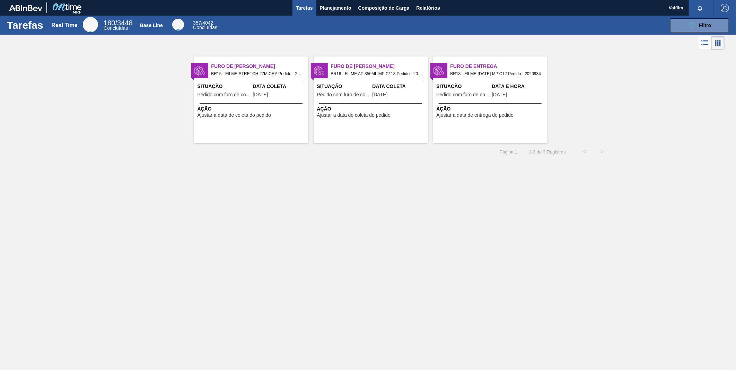
click at [494, 89] on span "Data e Hora" at bounding box center [519, 86] width 54 height 7
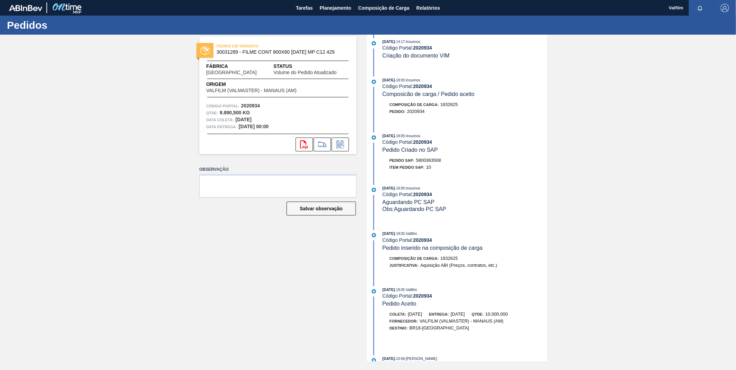
scroll to position [192, 0]
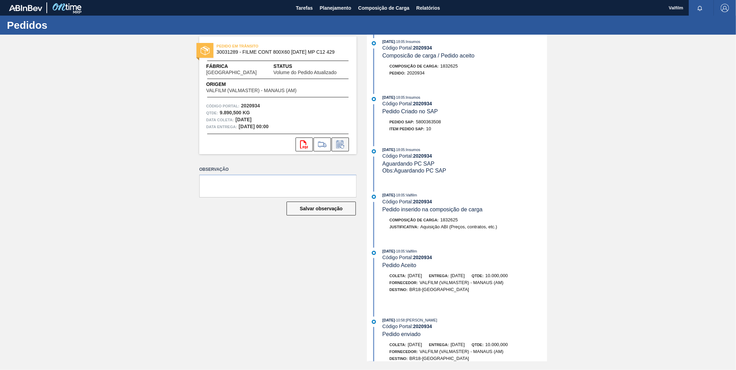
click at [340, 143] on icon at bounding box center [339, 145] width 5 height 4
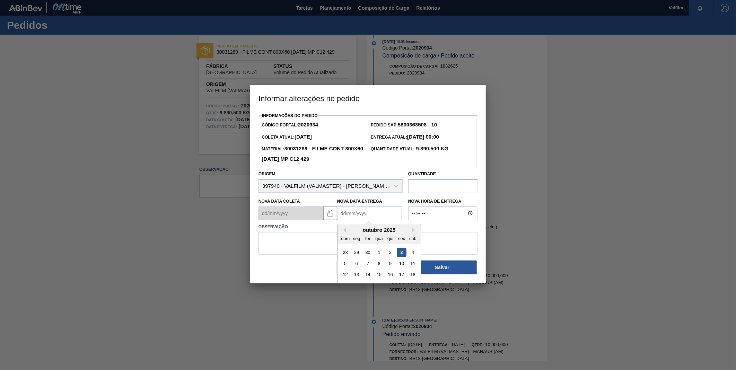
click at [373, 213] on Entrega2020934 "Nova Data Entrega" at bounding box center [369, 214] width 65 height 14
click at [366, 276] on div "14" at bounding box center [367, 274] width 9 height 9
type Entrega2020934 "14/10/2025"
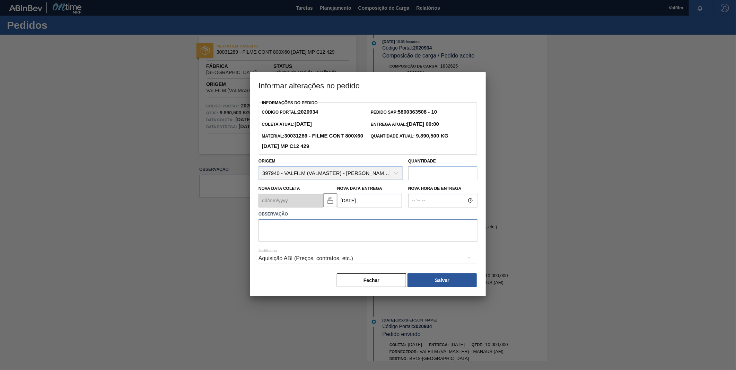
click at [360, 237] on textarea at bounding box center [368, 230] width 219 height 23
type textarea "data original"
click at [309, 260] on div "Aquisição ABI (Preços, contratos, etc.)" at bounding box center [368, 258] width 219 height 19
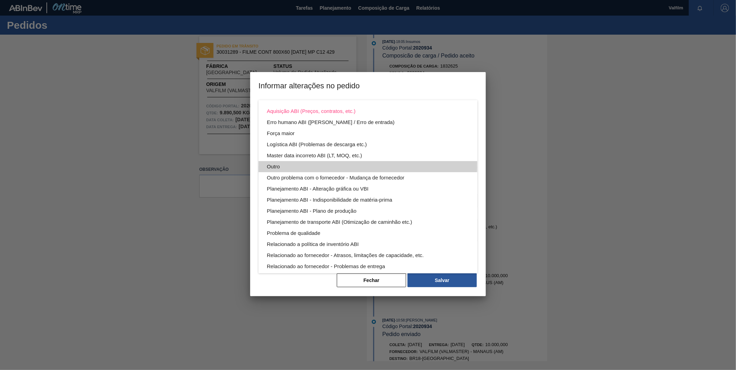
click at [280, 163] on div "Outro" at bounding box center [368, 166] width 202 height 11
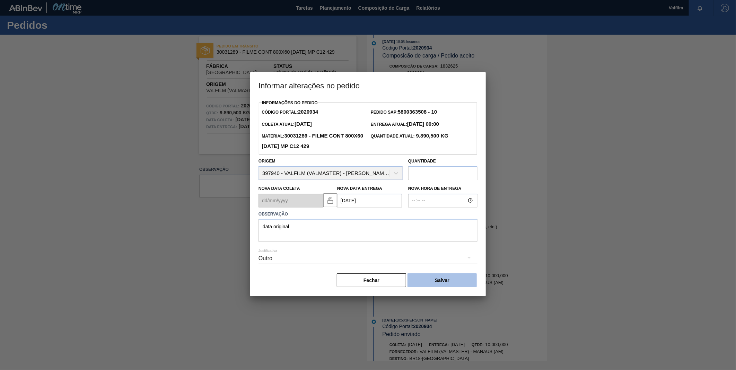
click at [452, 284] on button "Salvar" at bounding box center [442, 281] width 69 height 14
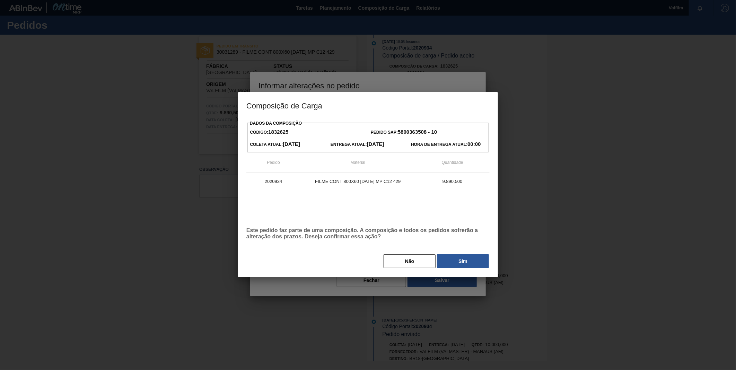
click at [453, 259] on button "Sim" at bounding box center [463, 261] width 52 height 14
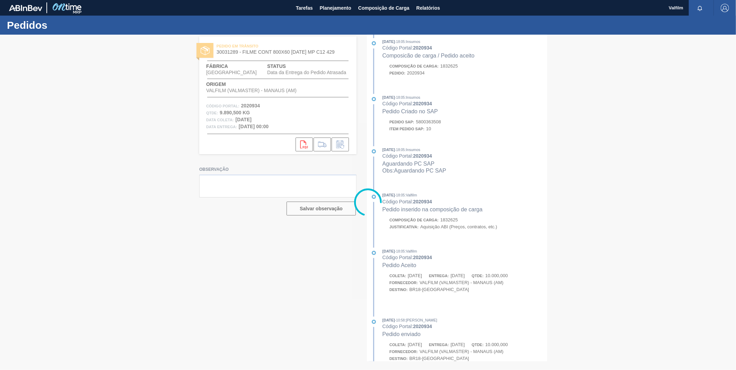
scroll to position [257, 0]
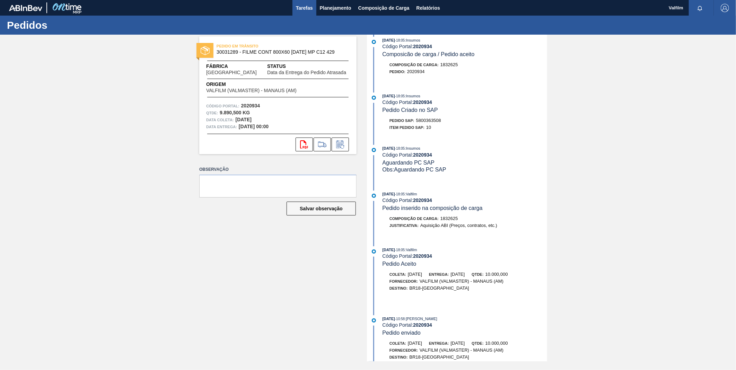
click at [311, 7] on span "Tarefas" at bounding box center [304, 8] width 17 height 8
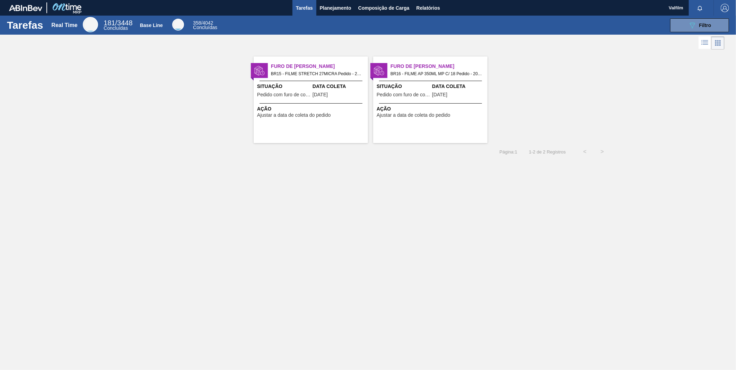
click at [307, 96] on span "Pedido com furo de coleta" at bounding box center [284, 94] width 54 height 5
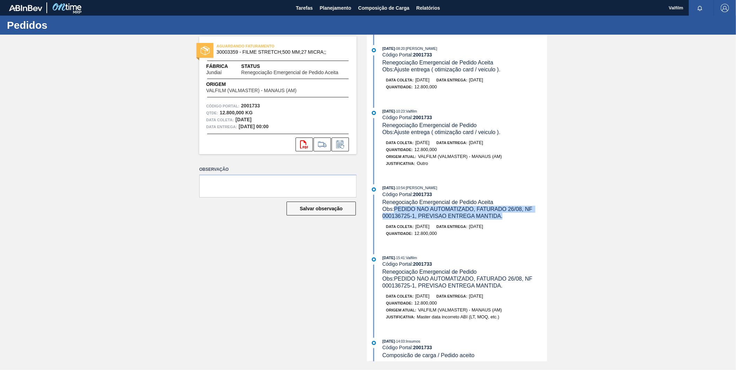
drag, startPoint x: 510, startPoint y: 219, endPoint x: 397, endPoint y: 212, distance: 113.3
click at [397, 212] on div "Obs: PEDIDO NAO AUTOMATIZADO, FATURADO 26/08, NF 000136725-1, PREVISAO ENTREGA …" at bounding box center [465, 213] width 165 height 14
copy span "PEDIDO NAO AUTOMATIZADO, FATURADO 26/08, NF 000136725-1, PREVISAO ENTREGA MANTI…"
click at [338, 146] on icon at bounding box center [340, 144] width 11 height 8
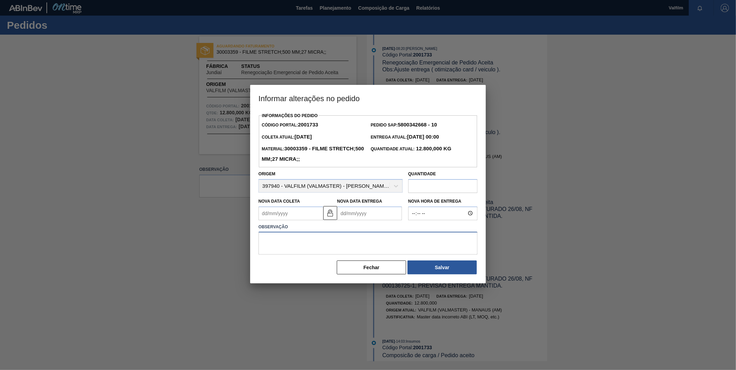
click at [356, 235] on textarea at bounding box center [368, 243] width 219 height 23
paste textarea "PEDIDO NAO AUTOMATIZADO, FATURADO 26/08, NF 000136725-1, PREVISAO ENTREGA MANTI…"
type textarea "PEDIDO NAO AUTOMATIZADO, FATURADO 26/08, NF 000136725-1, PREVISAO ENTREGA MANTI…"
click at [360, 216] on Entrega2001733 "Nova Data Entrega" at bounding box center [369, 214] width 65 height 14
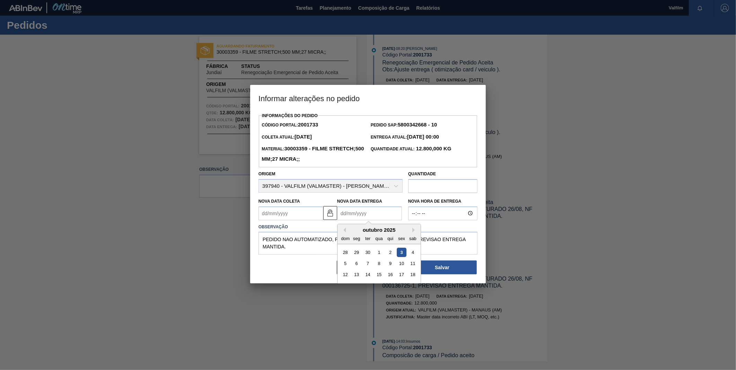
click at [310, 123] on strong "2001733" at bounding box center [308, 125] width 20 height 6
copy strong "2001733"
click at [354, 214] on Entrega2001733 "Nova Data Entrega" at bounding box center [369, 214] width 65 height 14
click at [349, 231] on div "outubro 2025" at bounding box center [379, 230] width 83 height 6
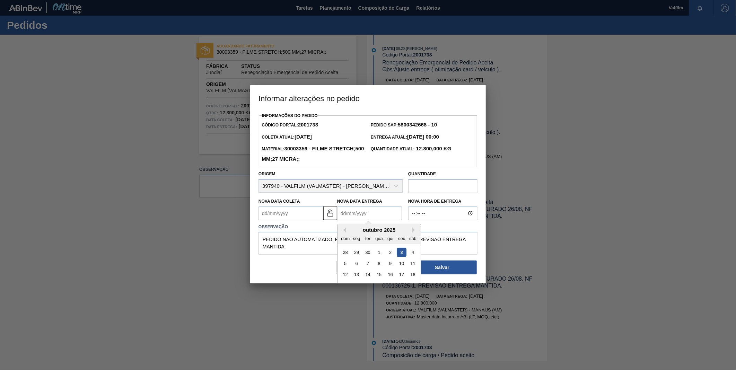
click at [400, 254] on div "3" at bounding box center [401, 252] width 9 height 9
type Entrega2001733 "03/10/2025"
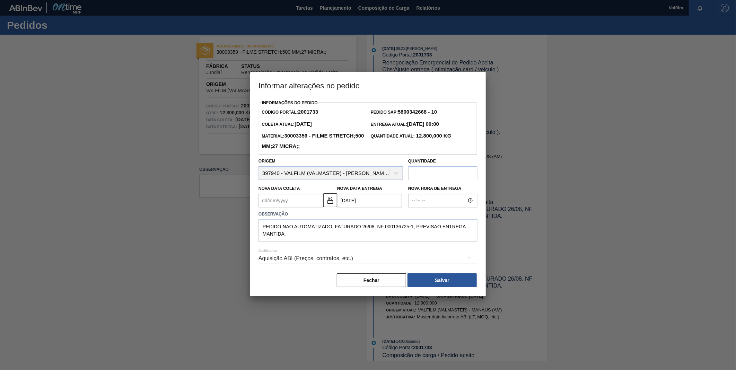
click at [307, 203] on Coleta2001733 "Nova Data Coleta" at bounding box center [291, 201] width 65 height 14
click at [269, 220] on div "outubro 2025" at bounding box center [300, 217] width 83 height 6
click at [321, 240] on div "3" at bounding box center [322, 239] width 9 height 9
type Coleta2001733 "03/10/2025"
click at [334, 242] on textarea "PEDIDO NAO AUTOMATIZADO, FATURADO 26/08, NF 000136725-1, PREVISAO ENTREGA MANTI…" at bounding box center [368, 230] width 219 height 23
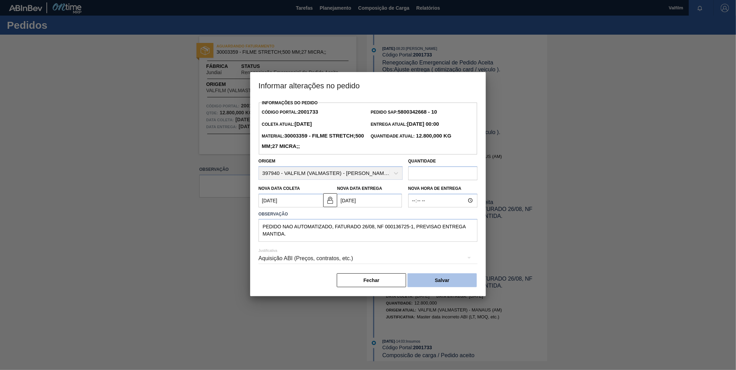
click at [450, 280] on button "Salvar" at bounding box center [442, 281] width 69 height 14
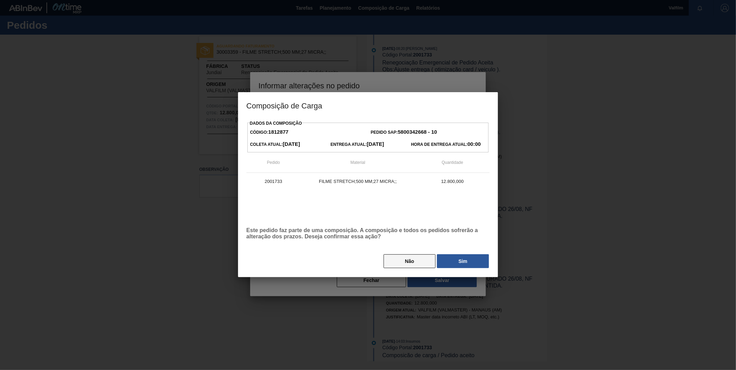
click at [408, 261] on button "Não" at bounding box center [410, 261] width 52 height 14
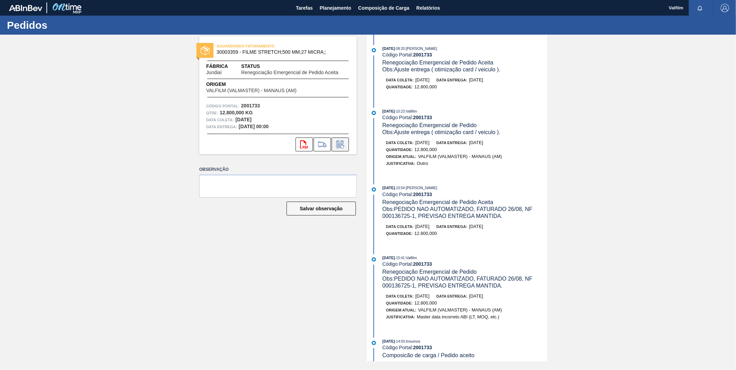
click at [342, 146] on icon at bounding box center [340, 144] width 11 height 8
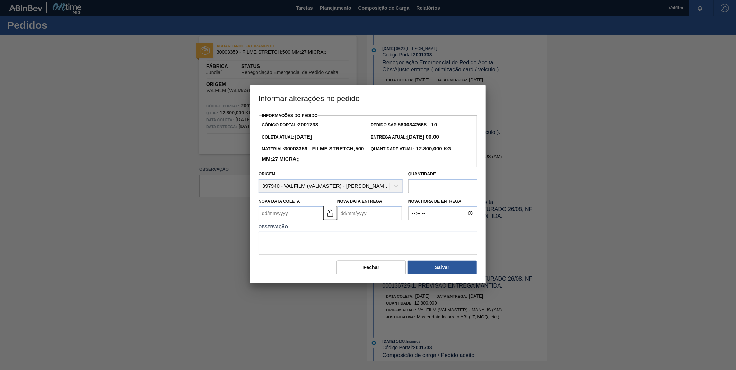
click at [349, 239] on textarea at bounding box center [368, 243] width 219 height 23
paste textarea "2001733"
type textarea "2001733"
click at [381, 268] on button "Fechar" at bounding box center [371, 268] width 69 height 14
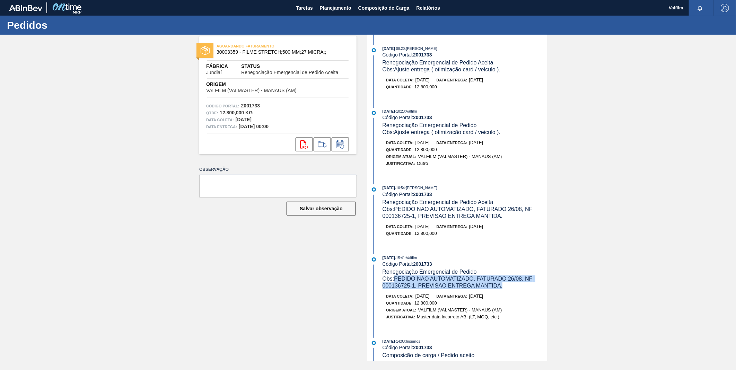
drag, startPoint x: 479, startPoint y: 290, endPoint x: 397, endPoint y: 281, distance: 82.3
click at [397, 281] on div "Obs: PEDIDO NAO AUTOMATIZADO, FATURADO 26/08, NF 000136725-1, PREVISAO ENTREGA …" at bounding box center [465, 283] width 165 height 14
copy span "PEDIDO NAO AUTOMATIZADO, FATURADO 26/08, NF 000136725-1, PREVISAO ENTREGA MANTI…"
click at [345, 145] on icon at bounding box center [340, 144] width 11 height 8
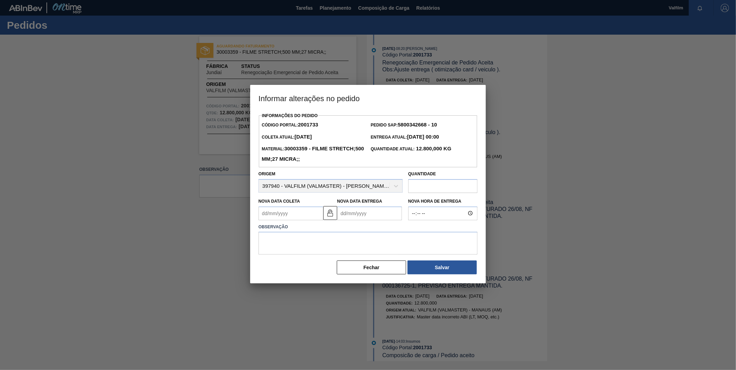
click at [368, 213] on Entrega2001733 "Nova Data Entrega" at bounding box center [369, 214] width 65 height 14
click at [347, 233] on div "outubro 2025" at bounding box center [379, 230] width 83 height 6
click at [399, 252] on div "3" at bounding box center [401, 252] width 9 height 9
type Entrega2001733 "03/10/2025"
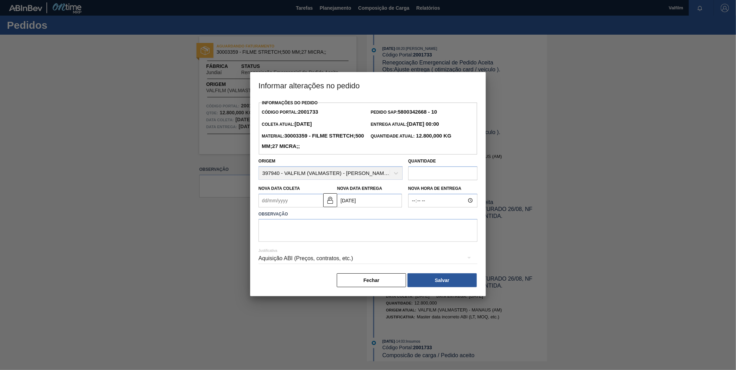
drag, startPoint x: 283, startPoint y: 204, endPoint x: 287, endPoint y: 205, distance: 4.0
click at [283, 204] on Coleta2001733 "Nova Data Coleta" at bounding box center [291, 201] width 65 height 14
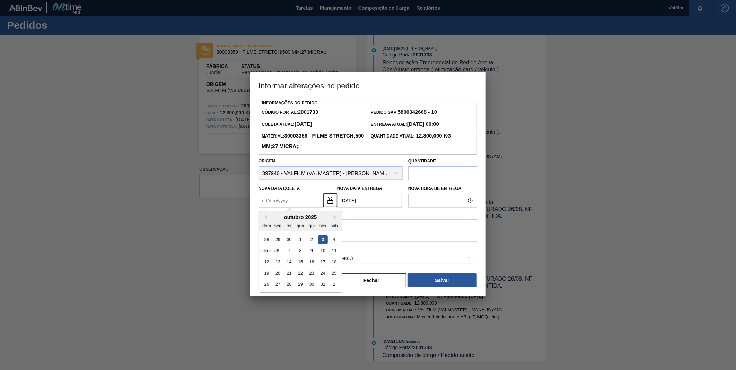
click at [324, 242] on div "3" at bounding box center [322, 239] width 9 height 9
type Coleta2001733 "03/10/2025"
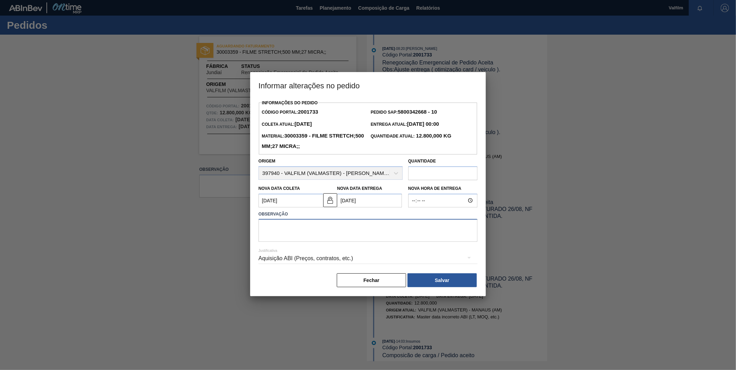
click at [326, 238] on textarea at bounding box center [368, 230] width 219 height 23
paste textarea "PEDIDO NAO AUTOMATIZADO, FATURADO 26/08, NF 000136725-1, PREVISAO ENTREGA MANTI…"
type textarea "PEDIDO NAO AUTOMATIZADO, FATURADO 26/08, NF 000136725-1, PREVISAO ENTREGA MANTI…"
click at [344, 265] on div "Aquisição ABI (Preços, contratos, etc.)" at bounding box center [368, 258] width 219 height 19
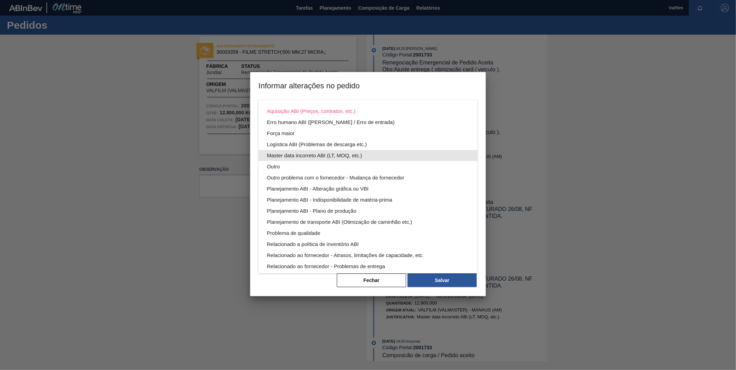
click at [296, 157] on div "Master data incorreto ABI (LT, MOQ, etc.)" at bounding box center [368, 155] width 202 height 11
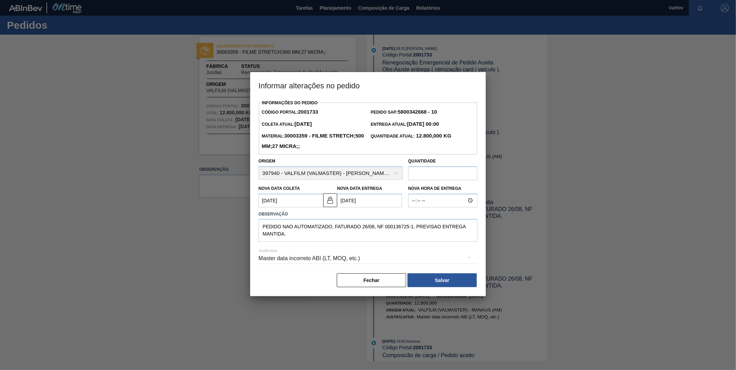
click at [427, 274] on div "Informações do Pedido Código Portal: 2001733 Pedido SAP: 5800342668 - 10 Coleta…" at bounding box center [368, 193] width 219 height 190
click at [428, 281] on button "Salvar" at bounding box center [442, 281] width 69 height 14
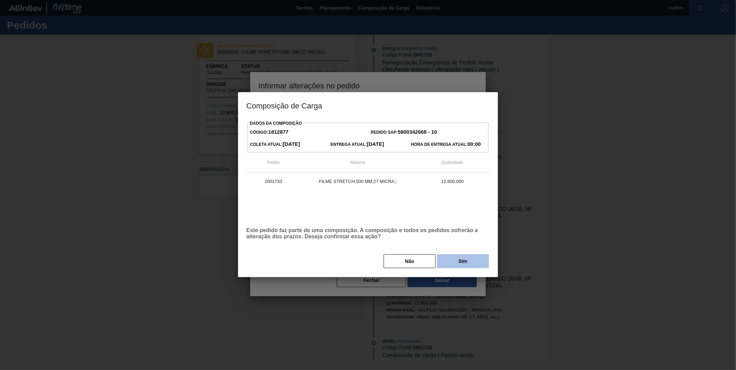
drag, startPoint x: 449, startPoint y: 245, endPoint x: 449, endPoint y: 257, distance: 11.8
click at [449, 248] on div "Dados da Composição Código: 1812877 Pedido SAP: 5800342668 - 10 Coleta Atual: 0…" at bounding box center [367, 194] width 243 height 150
click at [449, 261] on button "Sim" at bounding box center [463, 261] width 52 height 14
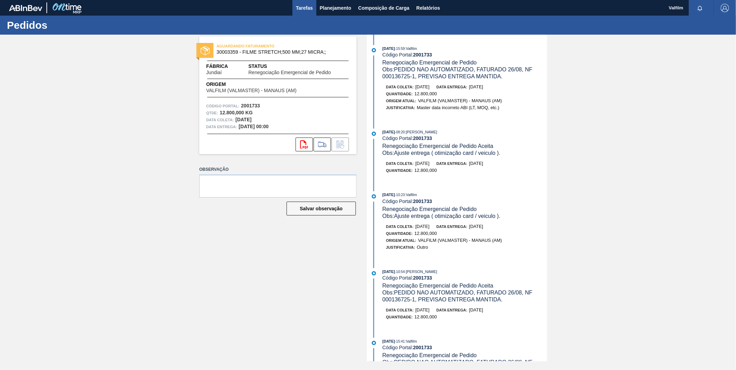
click at [304, 4] on span "Tarefas" at bounding box center [304, 8] width 17 height 8
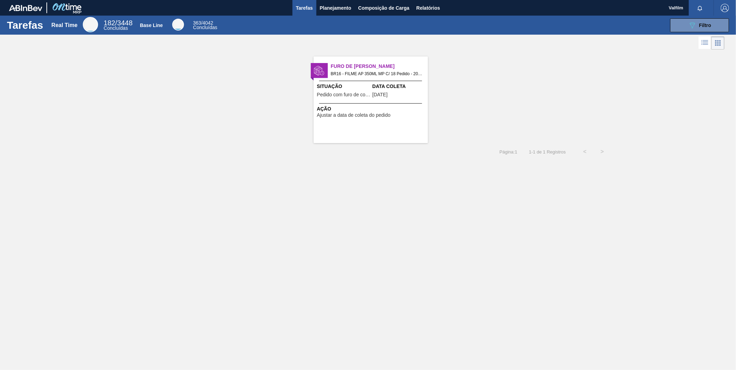
click at [368, 101] on div "Furo de Coleta BR16 - FILME AP 350ML MP C/ 18 Pedido - 2022672 Situação Pedido …" at bounding box center [371, 100] width 114 height 87
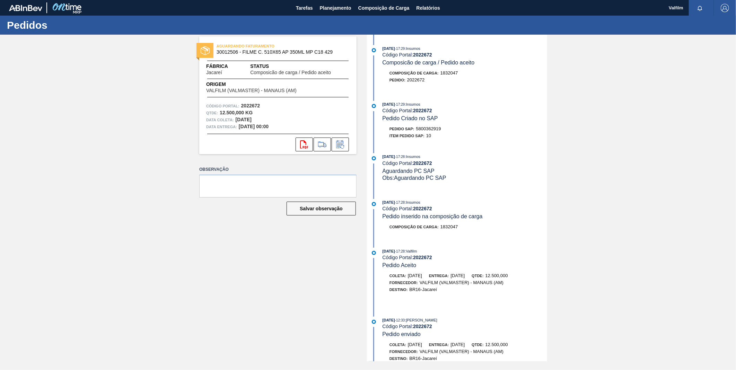
click at [425, 58] on strong "2022672" at bounding box center [422, 55] width 19 height 6
copy strong "2022672"
click at [346, 146] on icon at bounding box center [340, 144] width 11 height 8
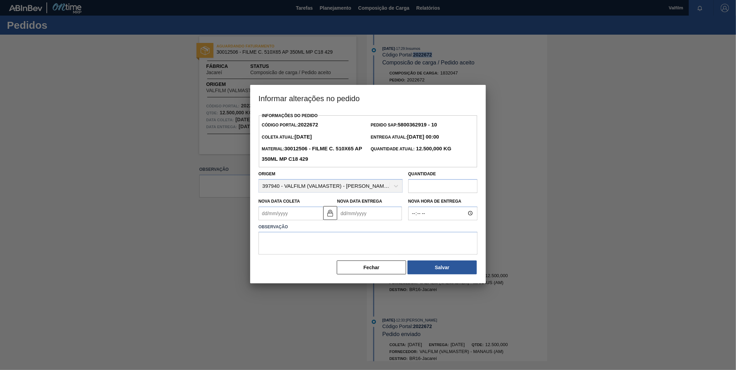
drag, startPoint x: 332, startPoint y: 214, endPoint x: 306, endPoint y: 218, distance: 26.3
click at [331, 214] on img at bounding box center [330, 213] width 8 height 8
click at [297, 218] on Coleta2022672 "Nova Data Coleta" at bounding box center [291, 214] width 65 height 14
click at [321, 252] on div "3" at bounding box center [322, 252] width 9 height 9
type Coleta2022672 "03/10/2025"
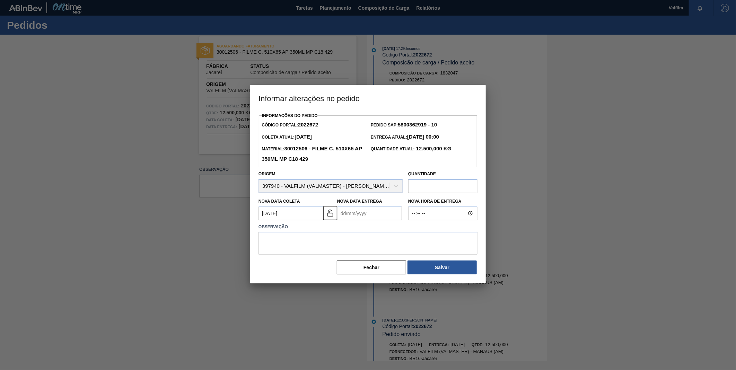
click at [364, 209] on Entrega2022672 "Nova Data Entrega" at bounding box center [369, 214] width 65 height 14
click at [414, 233] on button "Next Month" at bounding box center [415, 230] width 5 height 5
click at [354, 265] on div "3" at bounding box center [356, 263] width 9 height 9
type Entrega2022672 "03/11/2025"
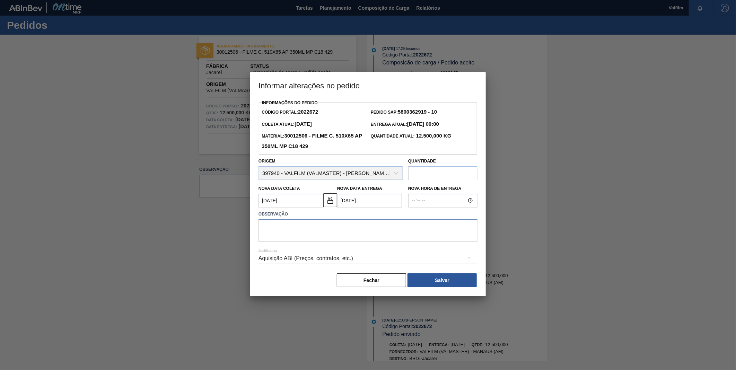
click at [376, 236] on textarea at bounding box center [368, 230] width 219 height 23
type textarea "d"
type textarea "ajuste dt faturamento"
click at [277, 268] on div "Aquisição ABI (Preços, contratos, etc.)" at bounding box center [368, 258] width 219 height 19
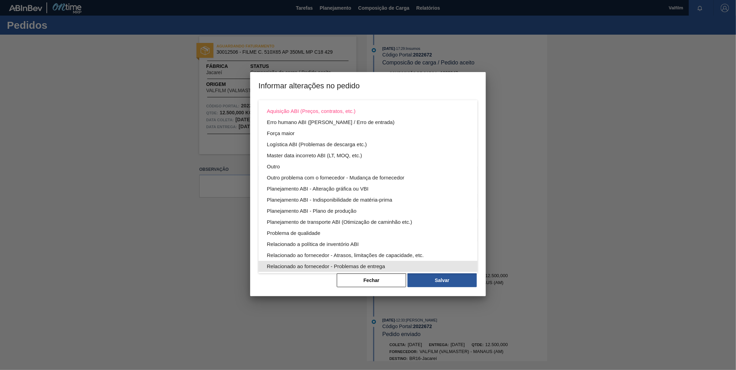
click at [284, 261] on div "Aquisição ABI (Preços, contratos, etc.) Erro humano ABI (Cálculo / Erro de entr…" at bounding box center [368, 205] width 219 height 211
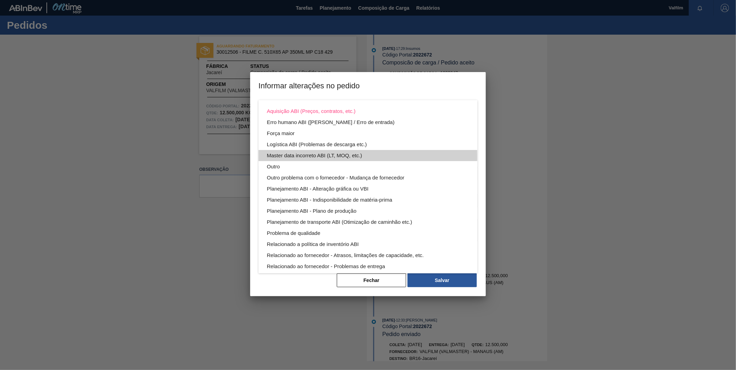
drag, startPoint x: 294, startPoint y: 157, endPoint x: 359, endPoint y: 181, distance: 69.5
click at [294, 157] on div "Master data incorreto ABI (LT, MOQ, etc.)" at bounding box center [368, 155] width 202 height 11
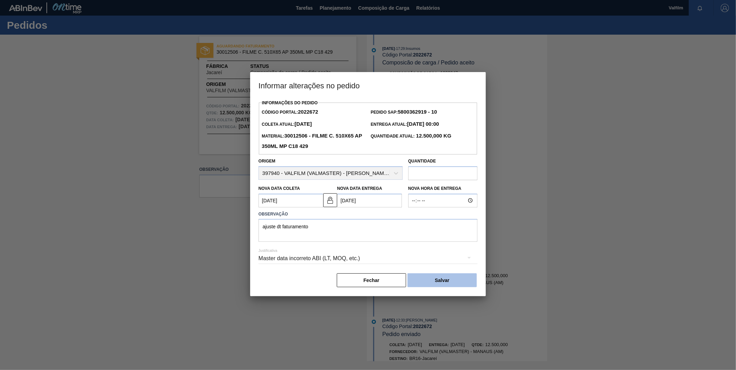
click at [436, 280] on button "Salvar" at bounding box center [442, 281] width 69 height 14
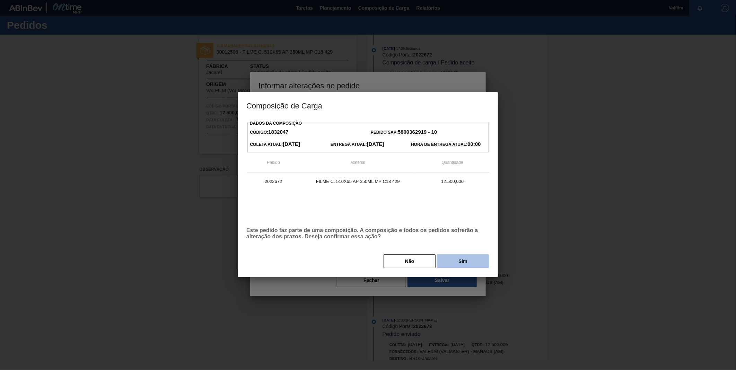
click at [457, 256] on button "Sim" at bounding box center [463, 261] width 52 height 14
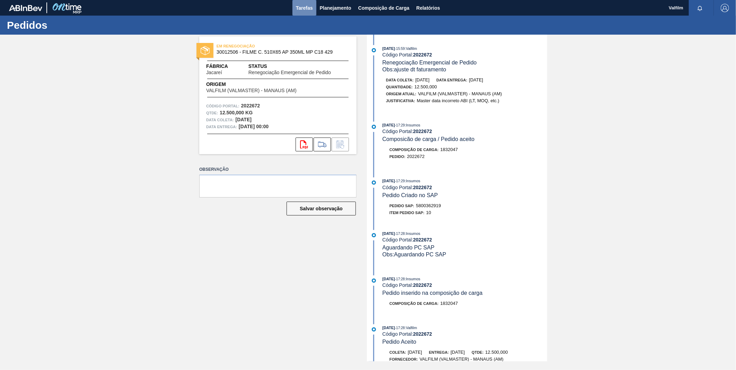
click at [302, 6] on span "Tarefas" at bounding box center [304, 8] width 17 height 8
